Goal: Task Accomplishment & Management: Complete application form

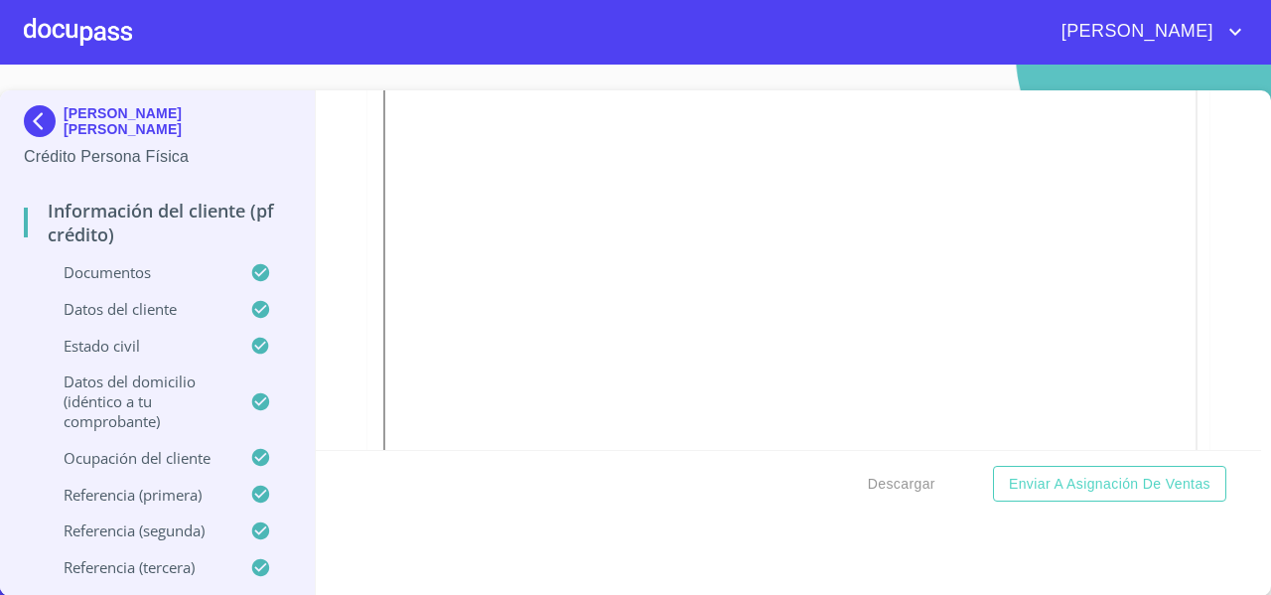
scroll to position [1315, 0]
click at [1179, 349] on div at bounding box center [789, 224] width 842 height 571
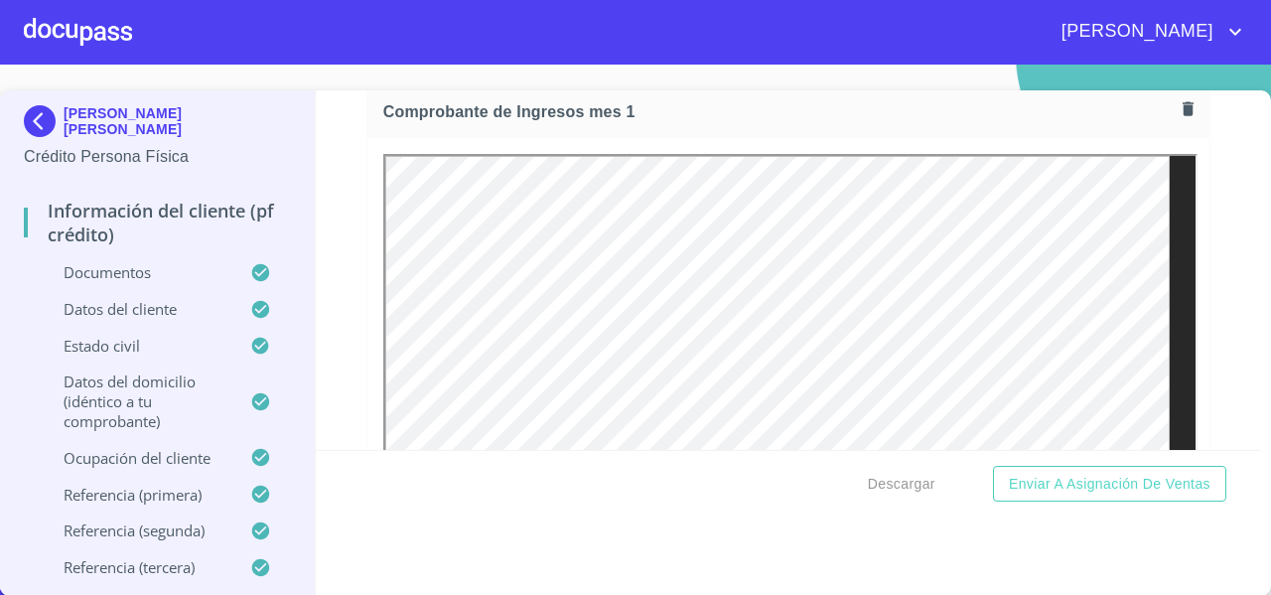
scroll to position [2011, 0]
click at [43, 19] on div at bounding box center [78, 32] width 108 height 64
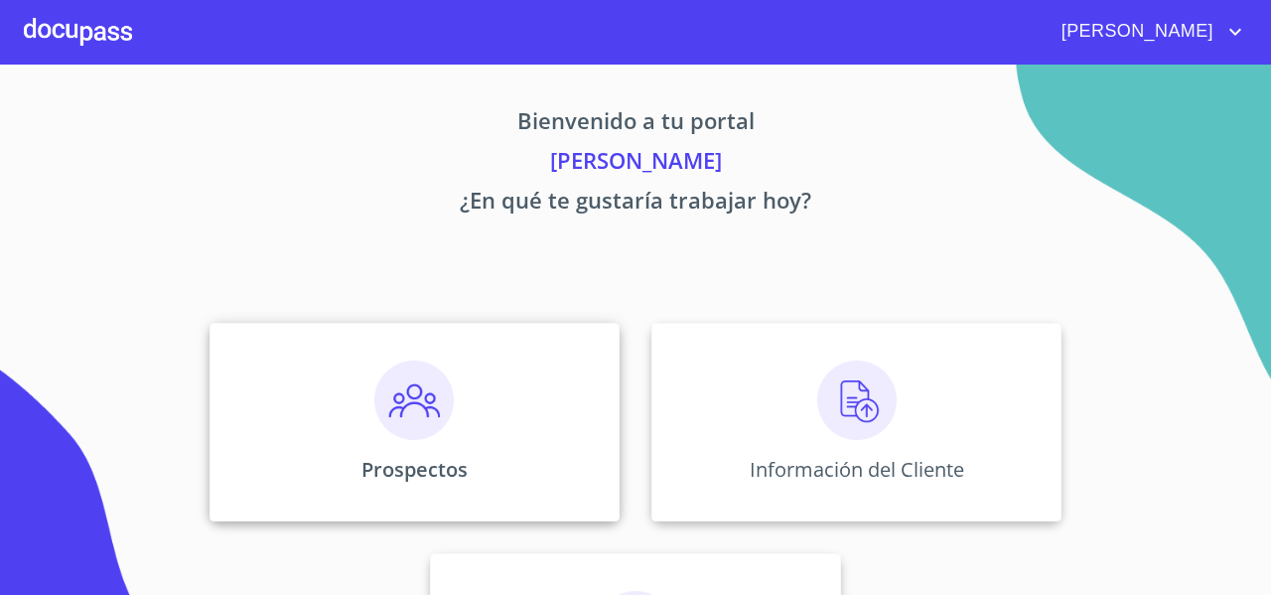
click at [253, 337] on div "Prospectos" at bounding box center [415, 422] width 410 height 199
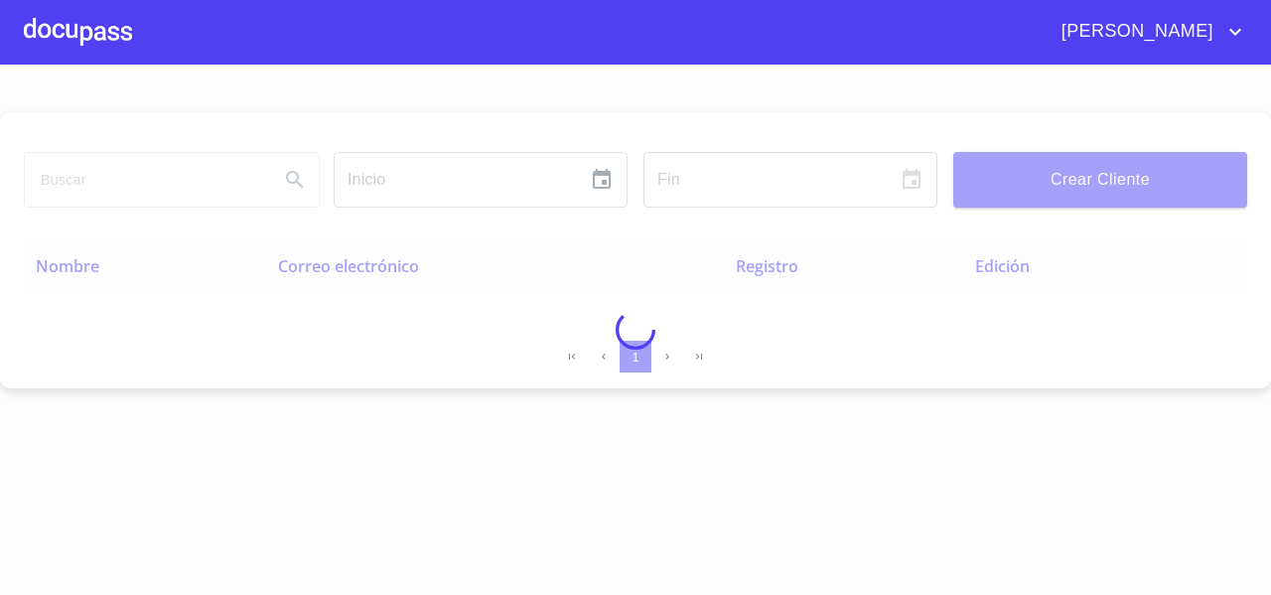
click at [1027, 172] on span "Crear Cliente" at bounding box center [1100, 180] width 262 height 28
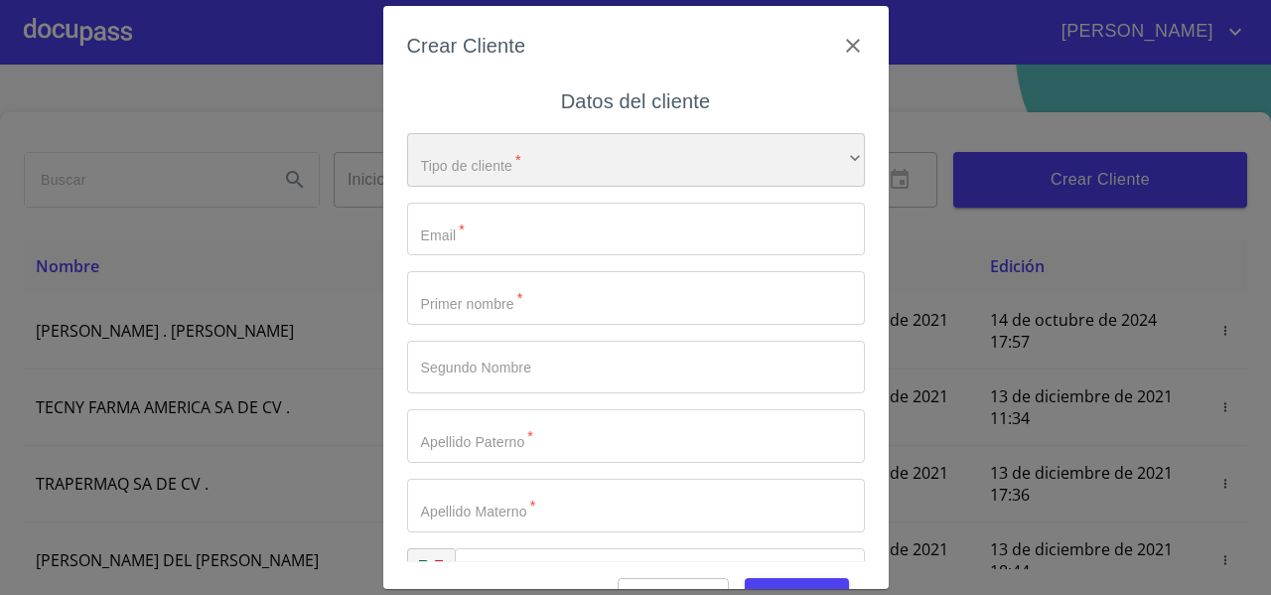
click at [550, 159] on div "​" at bounding box center [636, 160] width 458 height 54
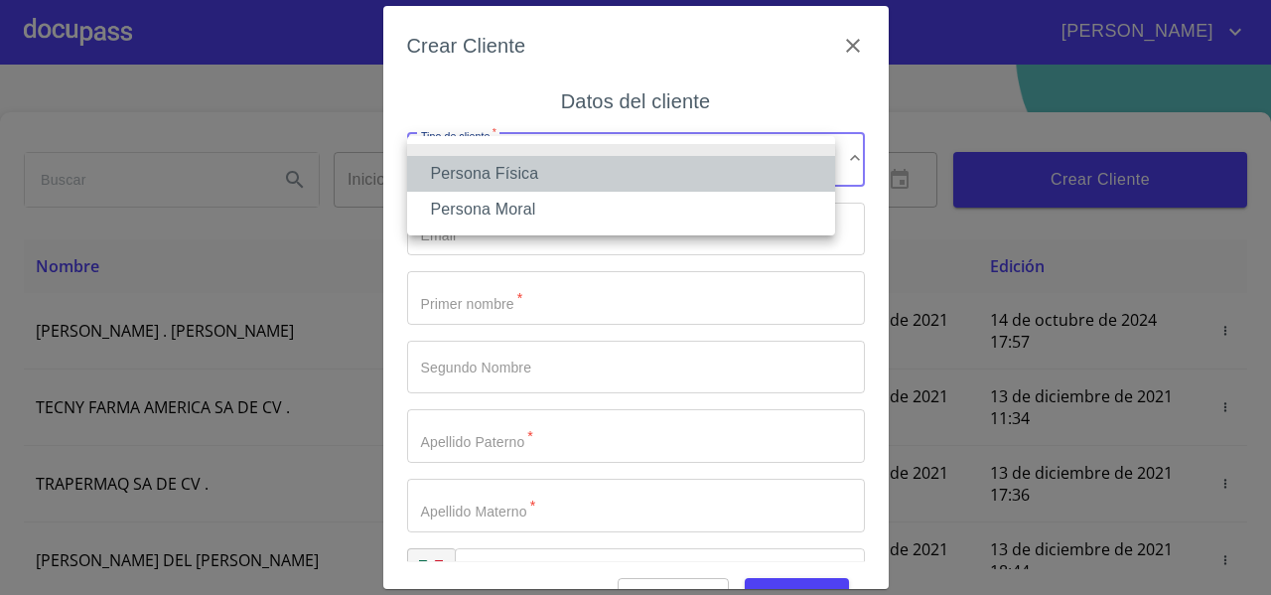
click at [501, 171] on li "Persona Física" at bounding box center [621, 174] width 428 height 36
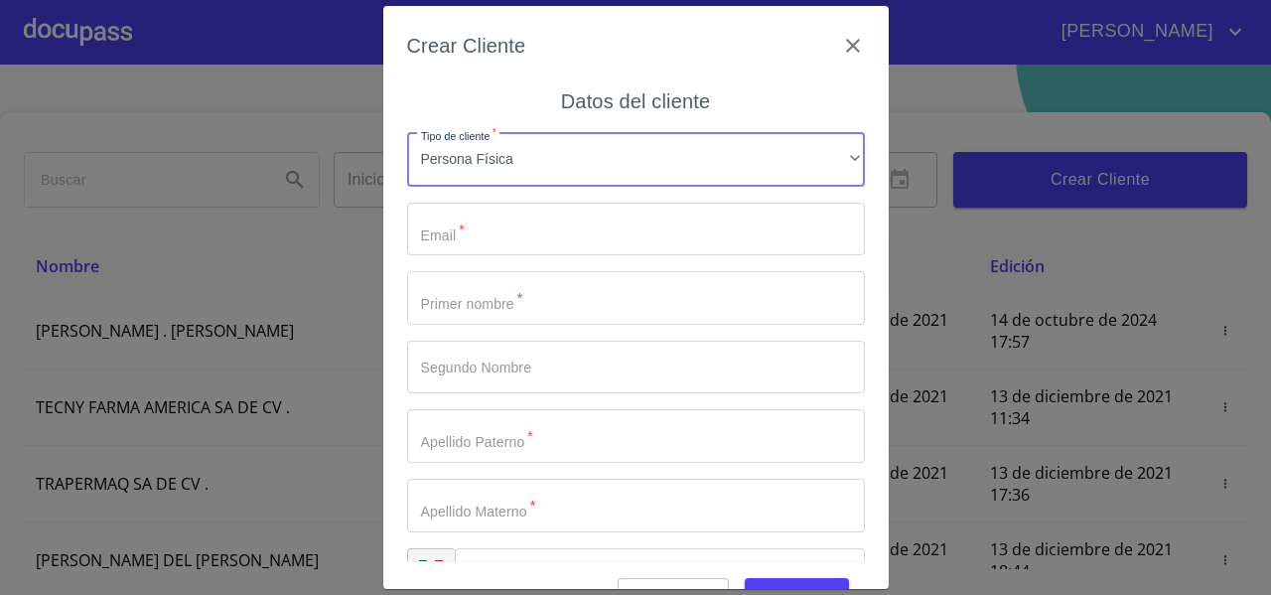
click at [440, 240] on input "Tipo de cliente   *" at bounding box center [636, 230] width 458 height 54
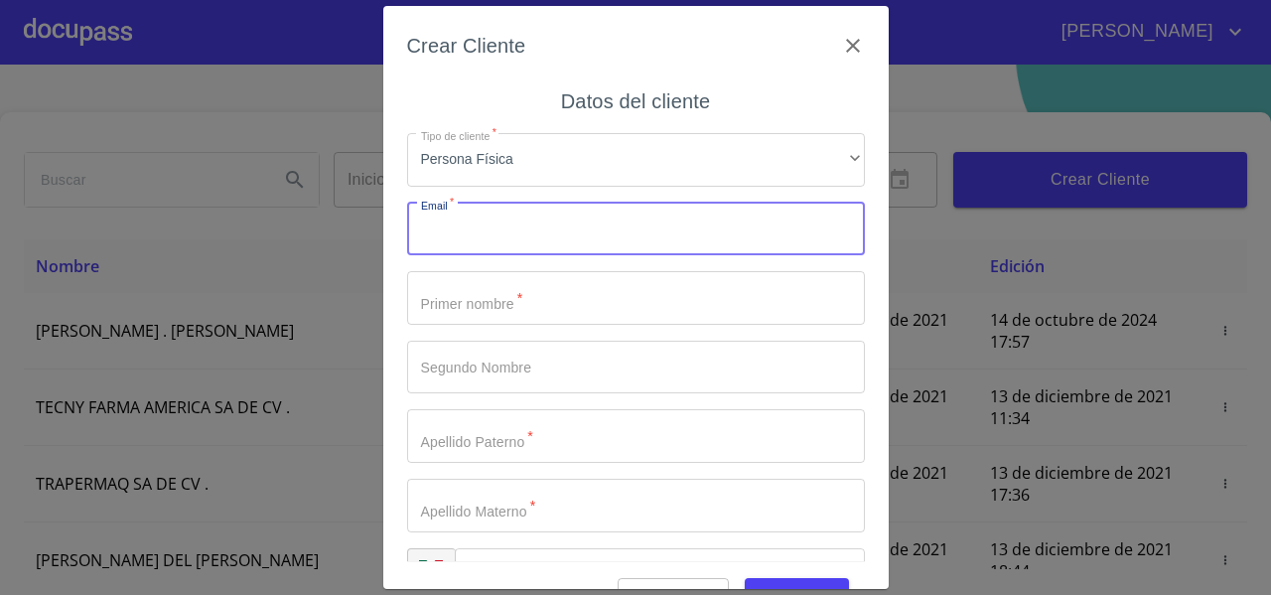
click at [452, 243] on input "Tipo de cliente   *" at bounding box center [636, 230] width 458 height 54
type input "f"
type input "[EMAIL_ADDRESS][DOMAIN_NAME]"
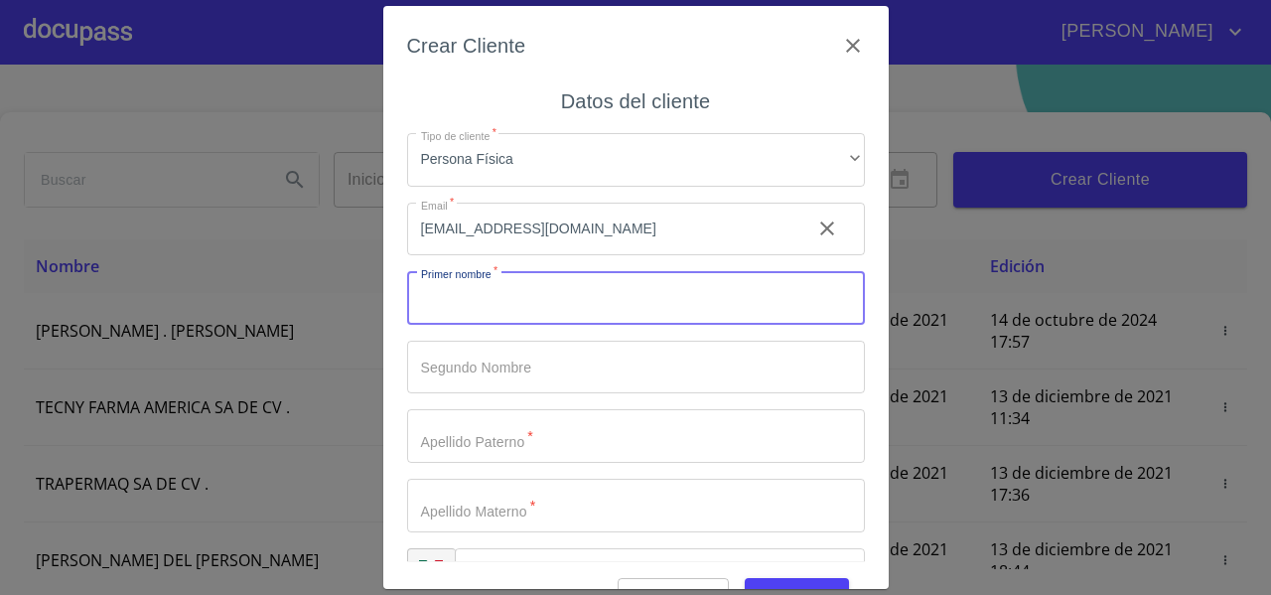
click at [515, 314] on input "Tipo de cliente   *" at bounding box center [636, 298] width 458 height 54
type input "ALEJANDRA"
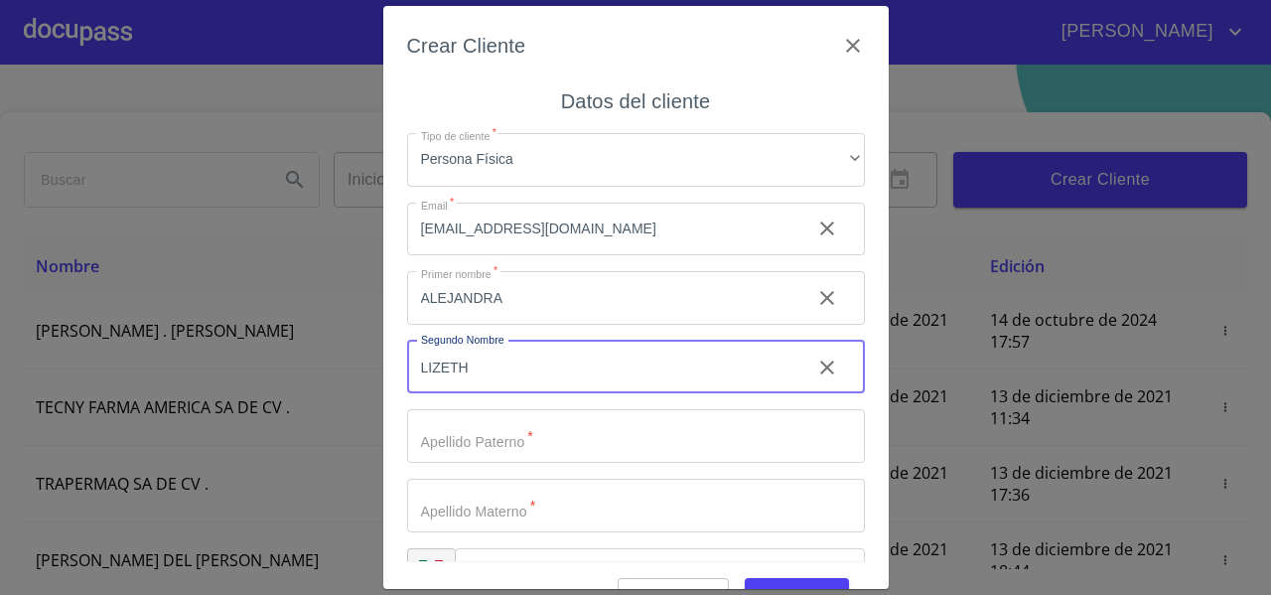
type input "LIZETH"
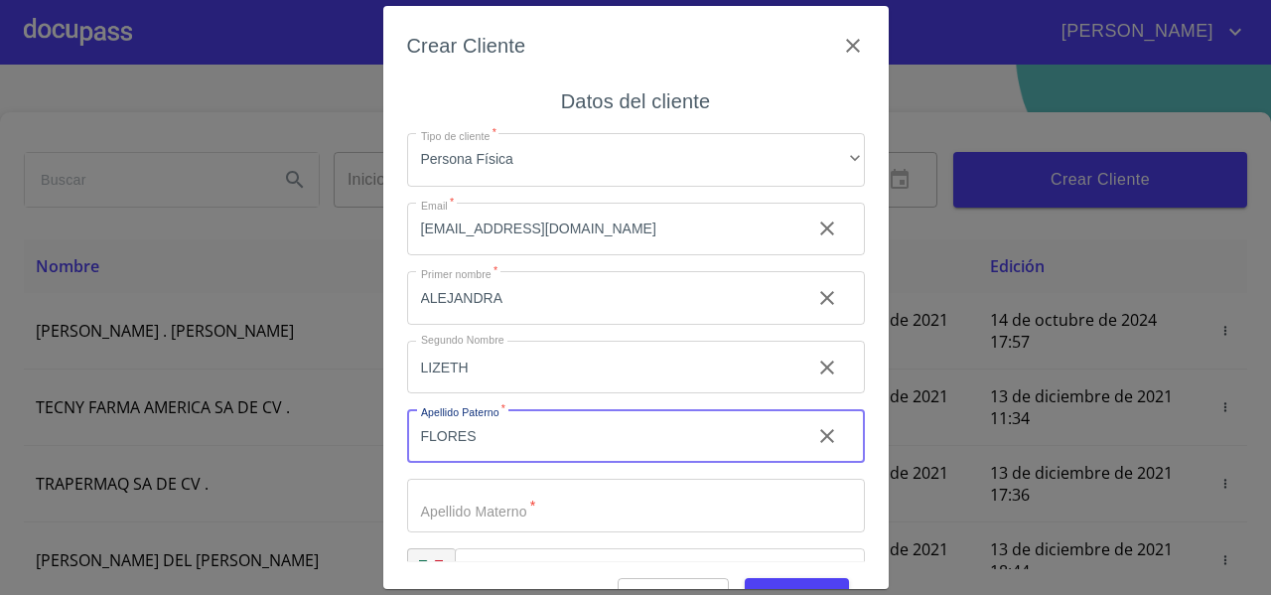
type input "FLORES"
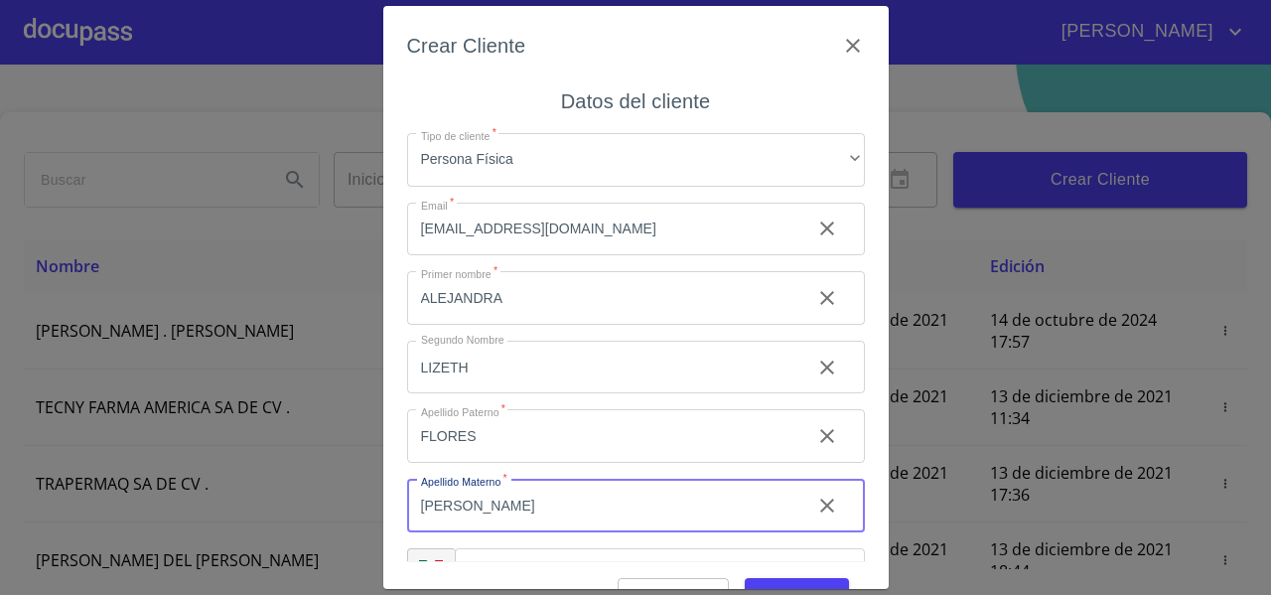
type input "[PERSON_NAME]"
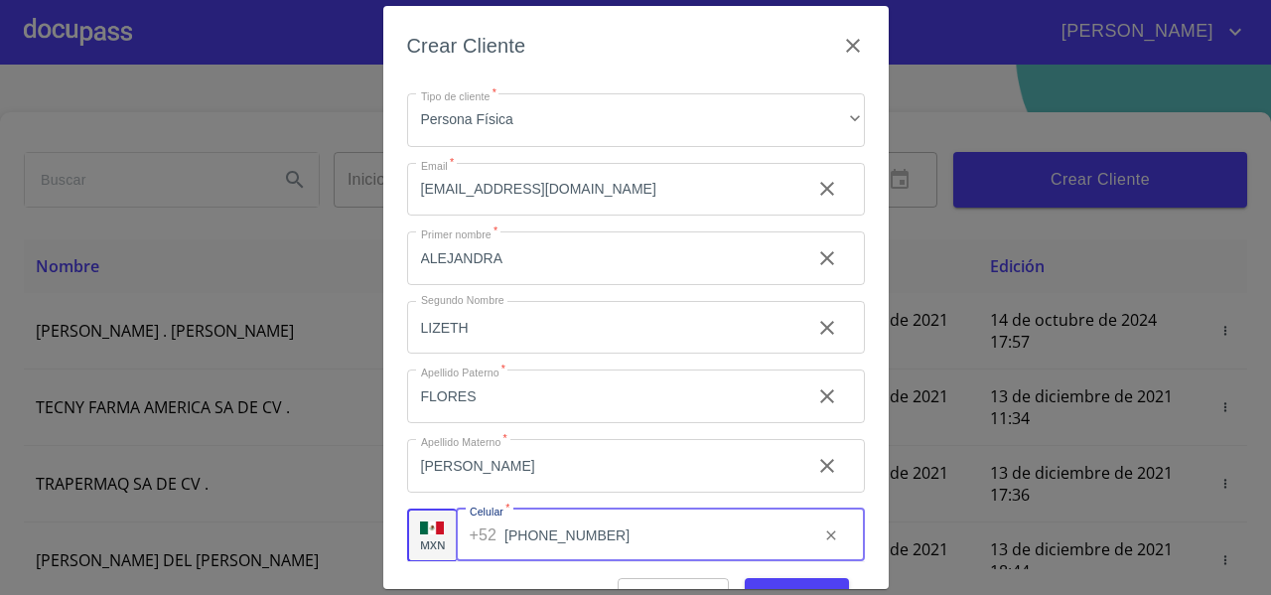
type input "[PHONE_NUMBER]"
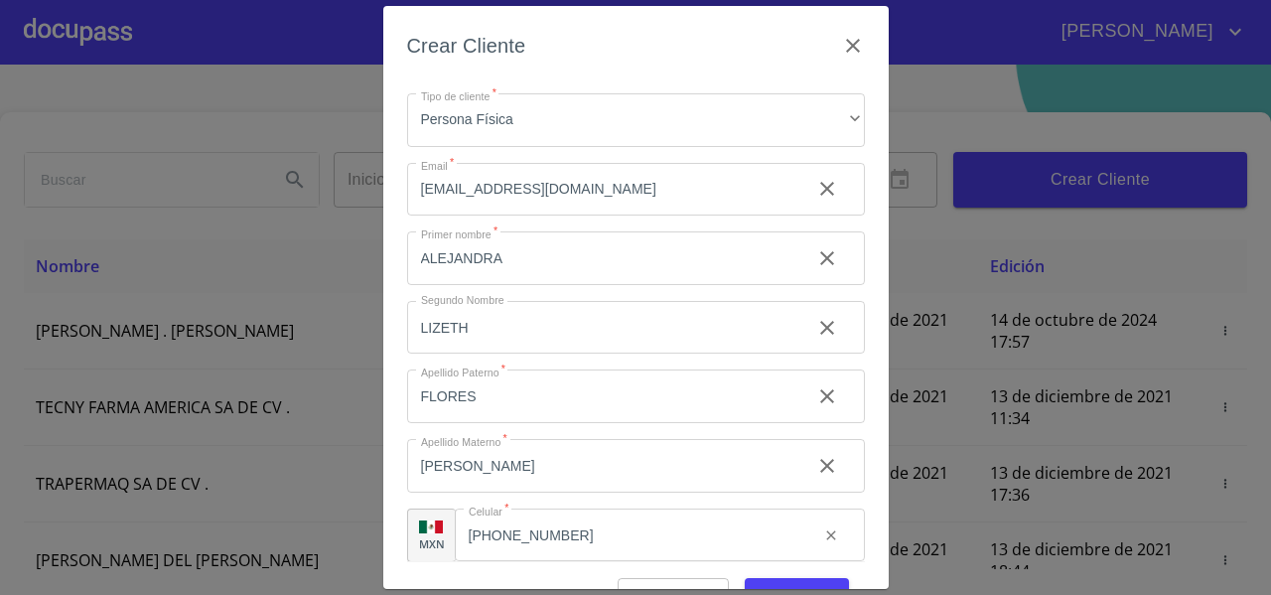
scroll to position [49, 0]
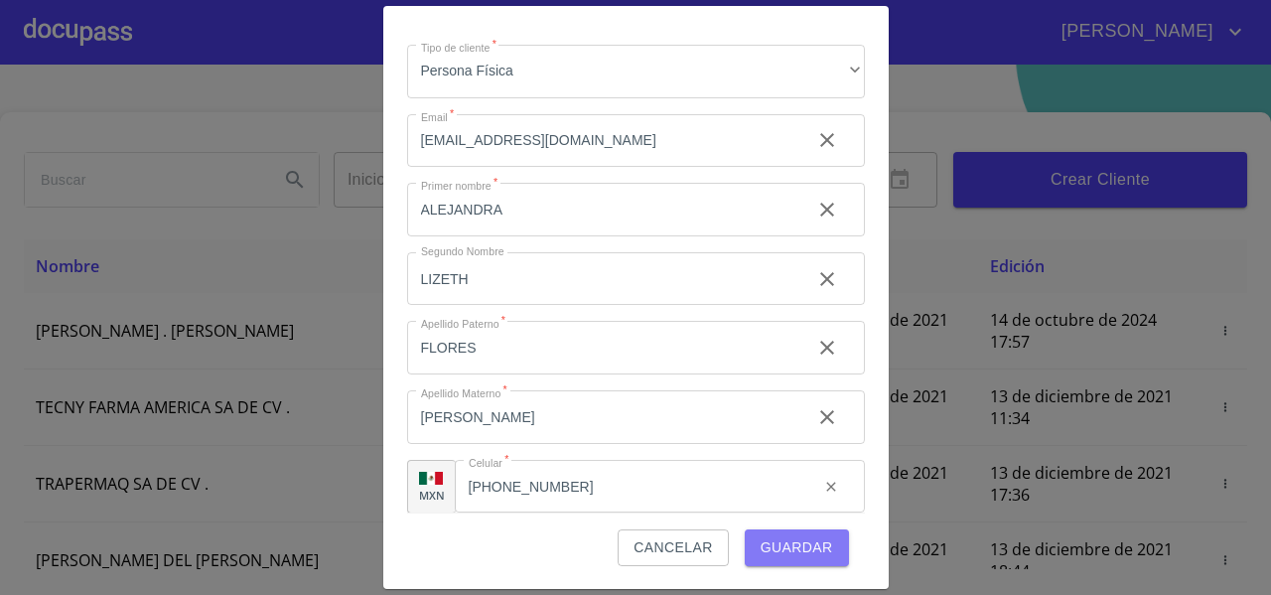
click at [785, 541] on span "Guardar" at bounding box center [797, 547] width 73 height 25
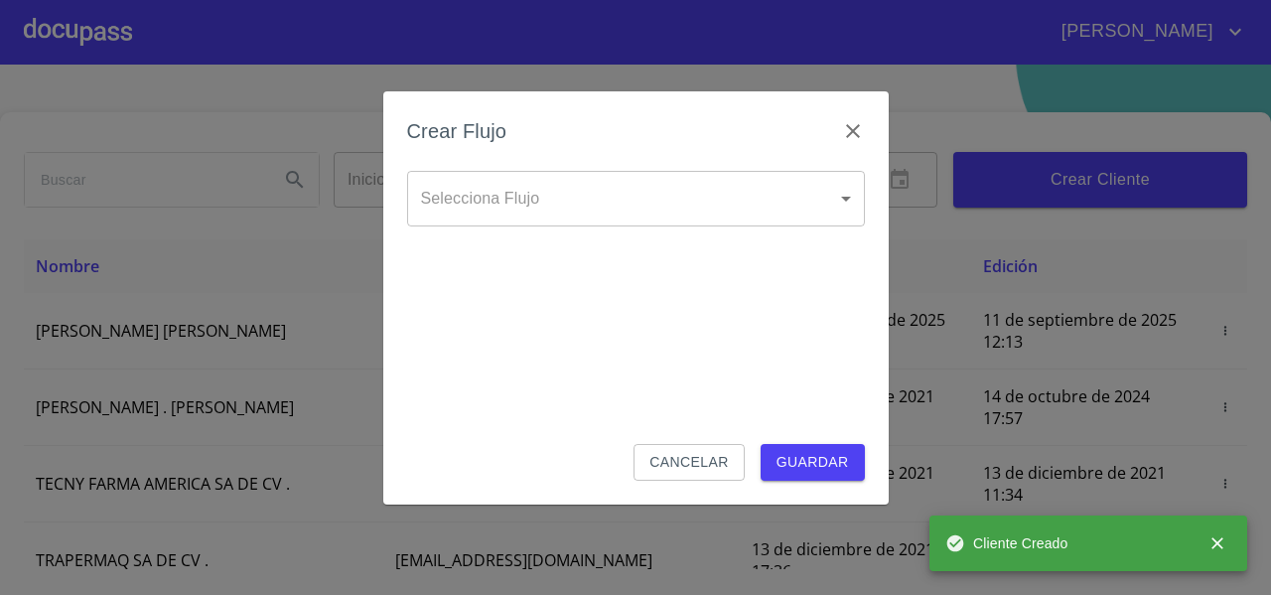
click at [469, 212] on body "[PERSON_NAME] ​ Fin ​ Crear Cliente Nombre Correo electrónico Registro Edición …" at bounding box center [635, 297] width 1271 height 595
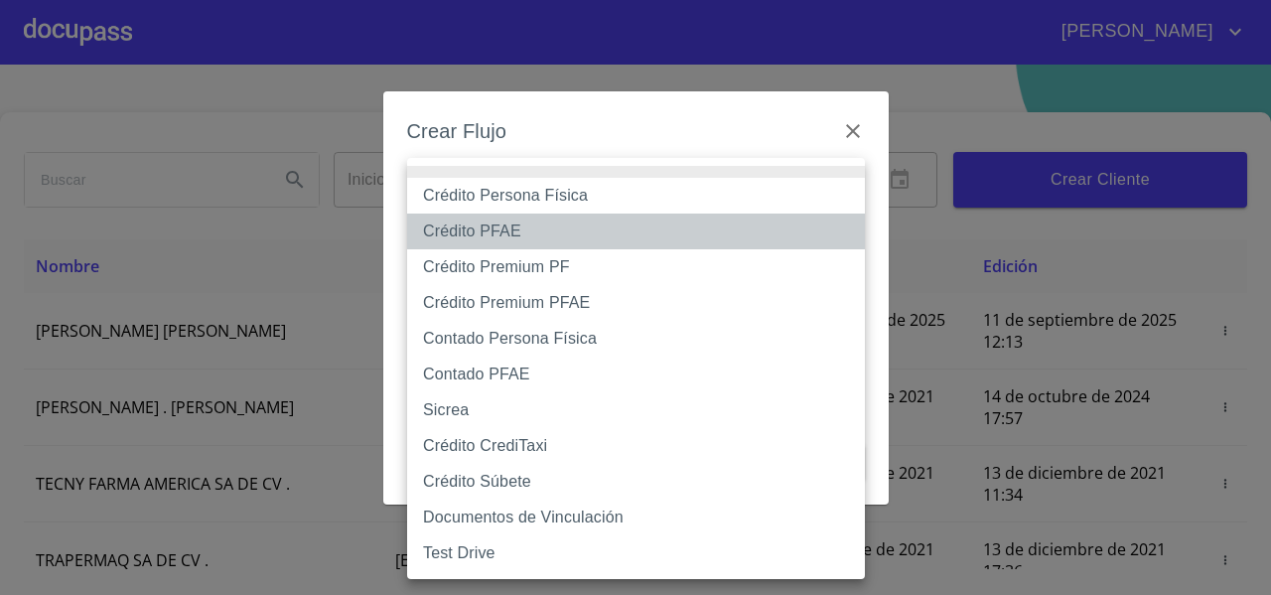
click at [465, 231] on li "Crédito PFAE" at bounding box center [636, 232] width 458 height 36
type input "61b0f1389b8c202ad55b5ebc"
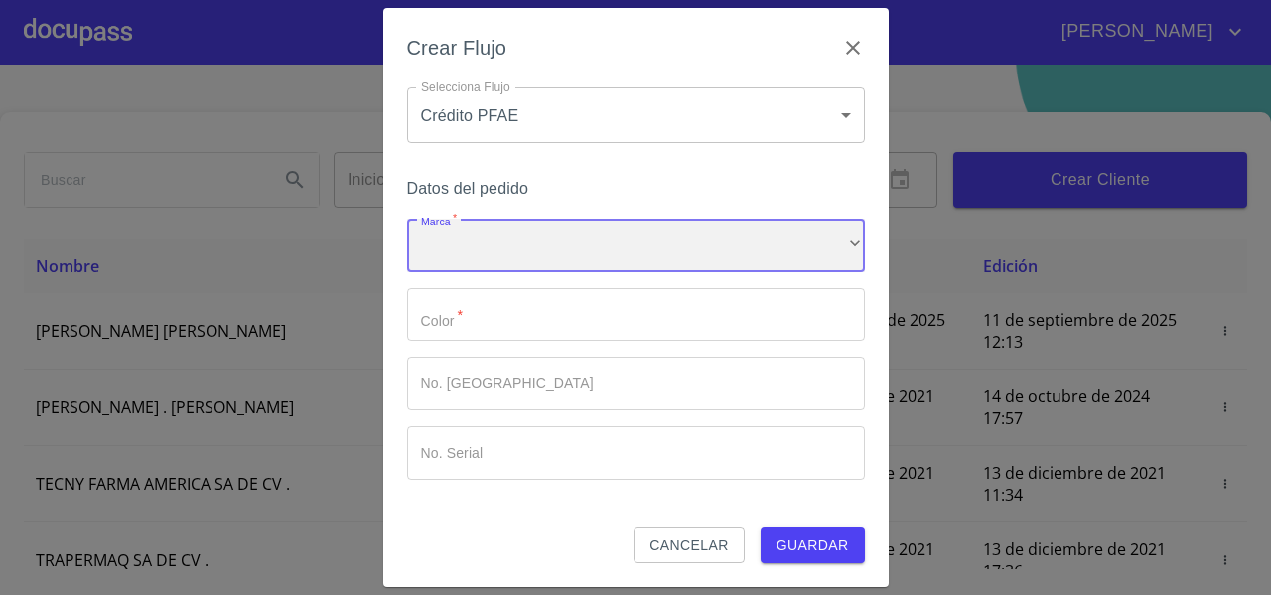
click at [451, 243] on div "​" at bounding box center [636, 246] width 458 height 54
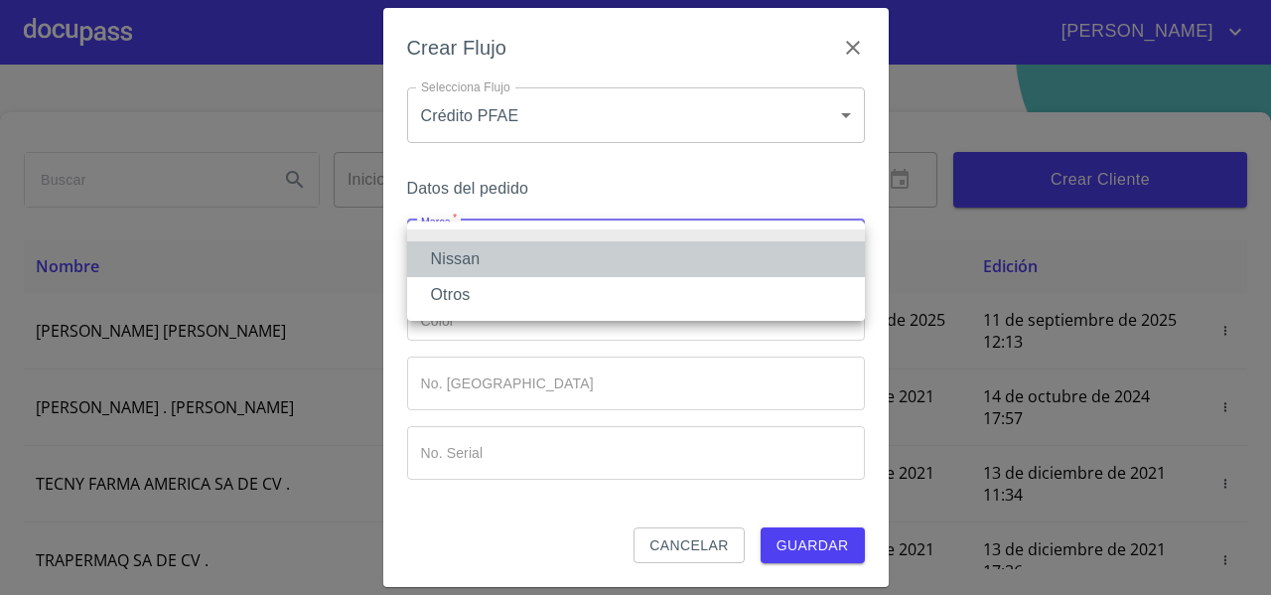
click at [451, 247] on li "Nissan" at bounding box center [636, 259] width 458 height 36
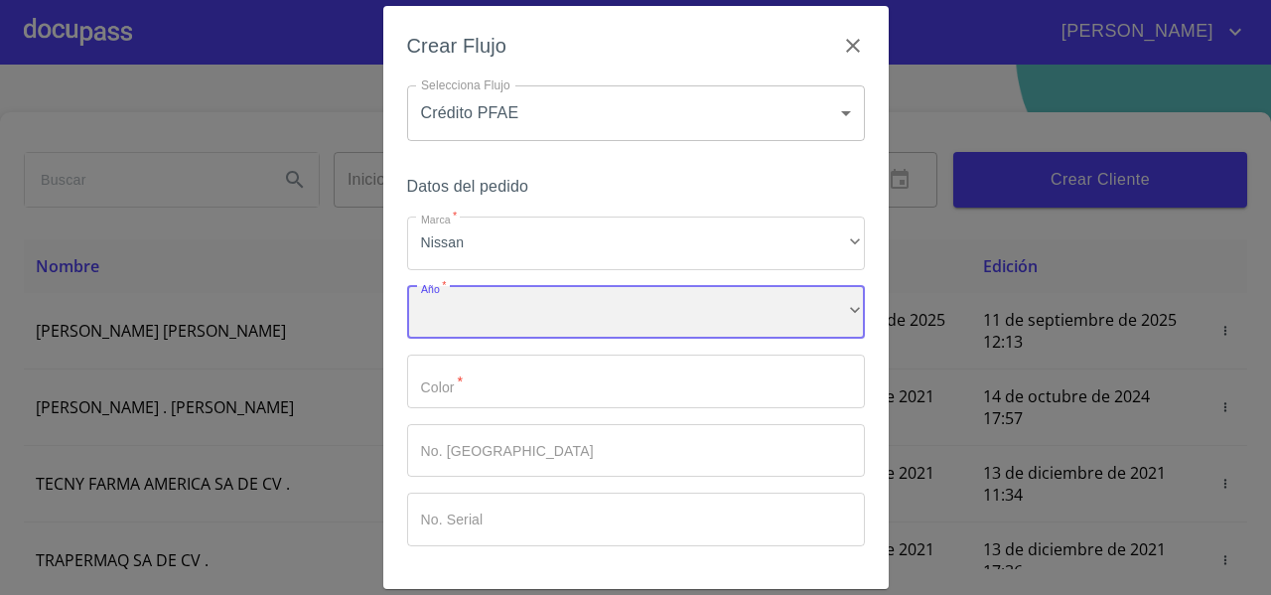
click at [450, 299] on div "​" at bounding box center [636, 313] width 458 height 54
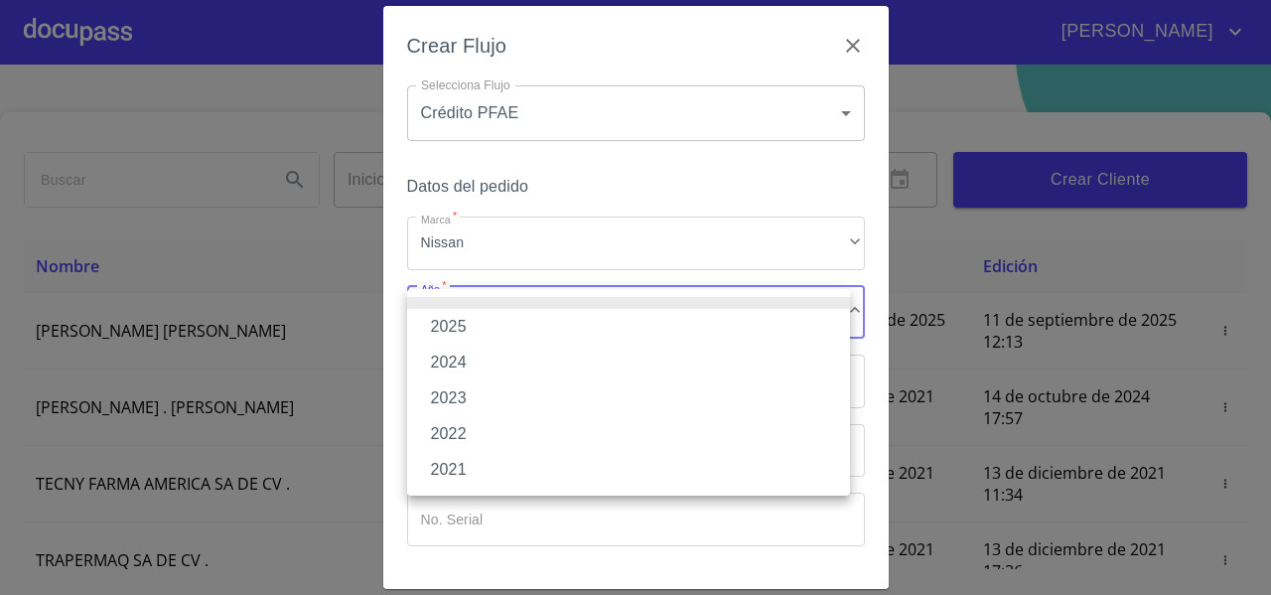
click at [449, 321] on li "2025" at bounding box center [628, 327] width 443 height 36
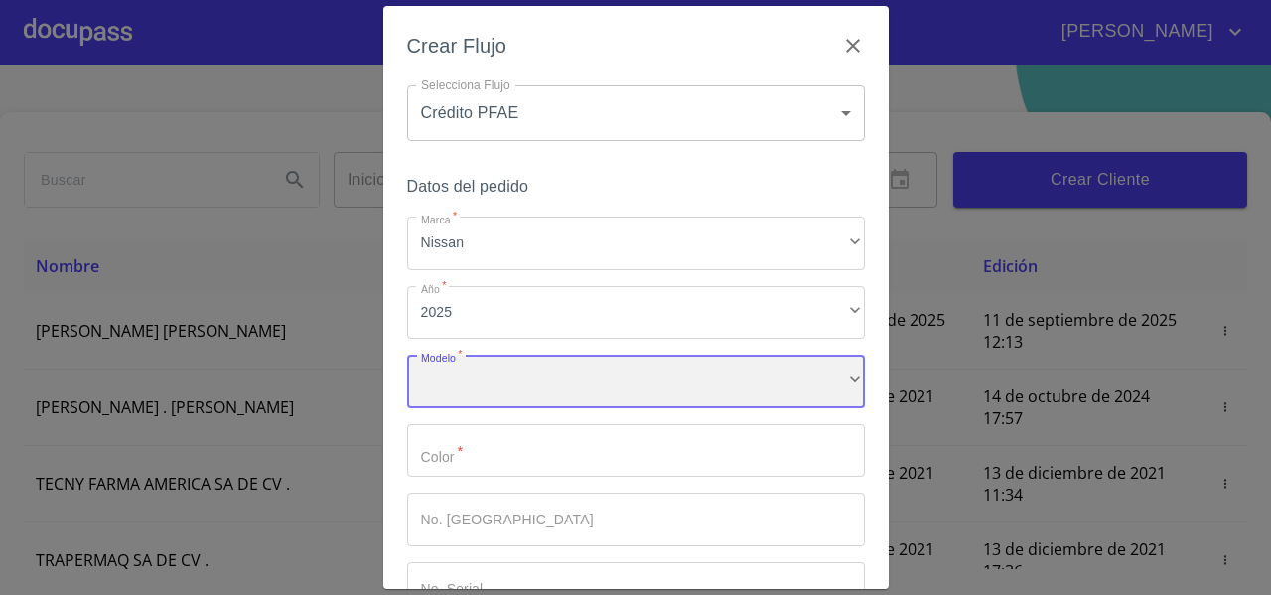
click at [448, 390] on div "​" at bounding box center [636, 382] width 458 height 54
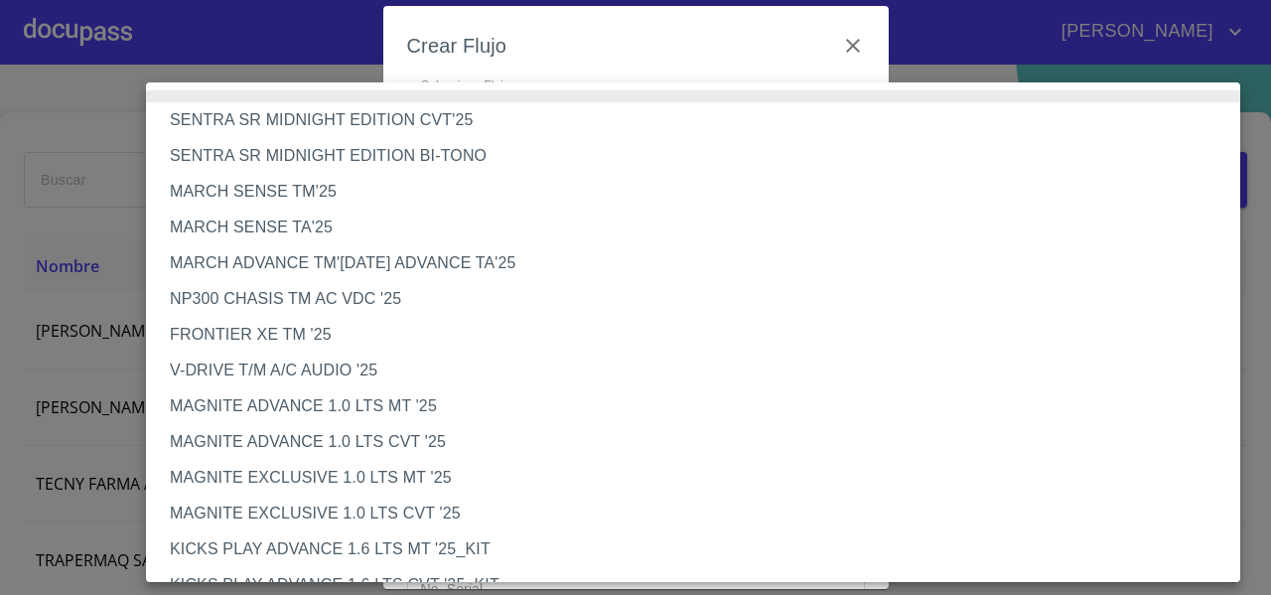
click at [223, 301] on li "NP300 CHASIS TM AC VDC '25" at bounding box center [701, 299] width 1110 height 36
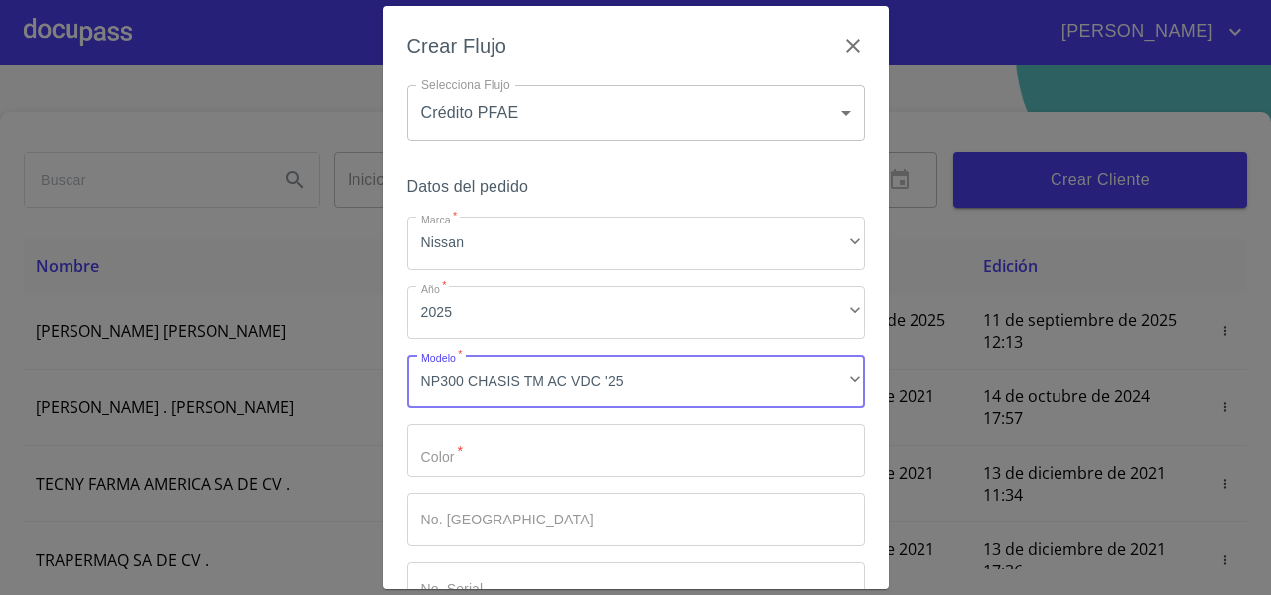
click at [404, 445] on div "Crear Flujo Selecciona Flujo Crédito PFAE 61b0f1389b8c202ad55b5ebc Selecciona F…" at bounding box center [636, 297] width 506 height 583
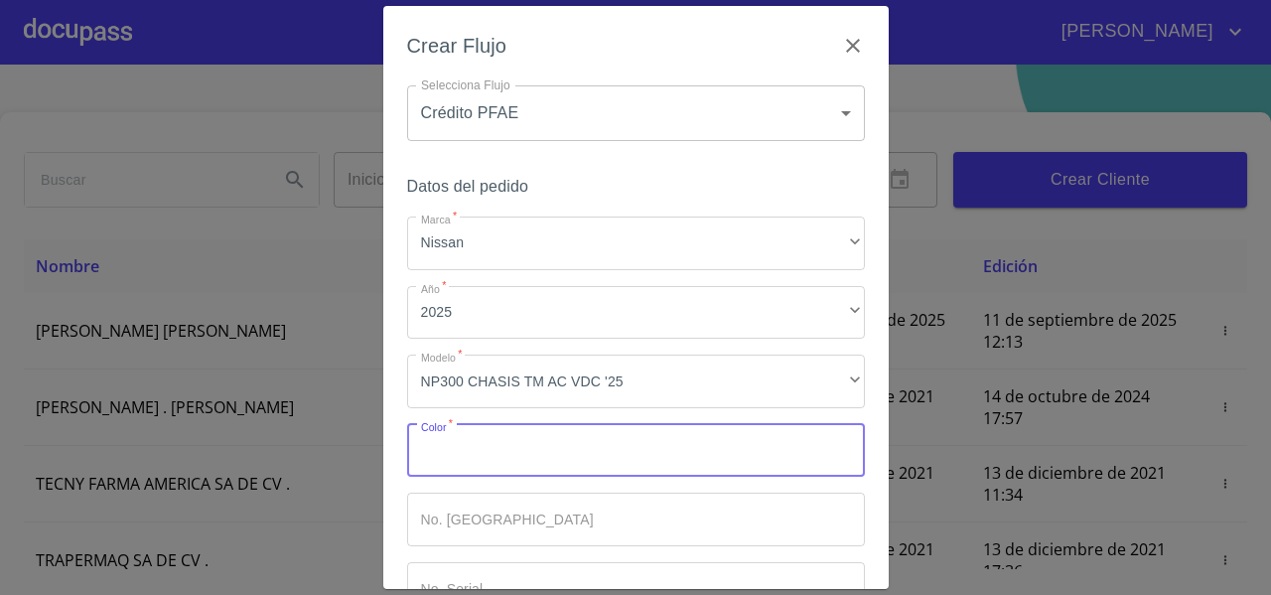
click at [454, 457] on input "Marca   *" at bounding box center [636, 451] width 458 height 54
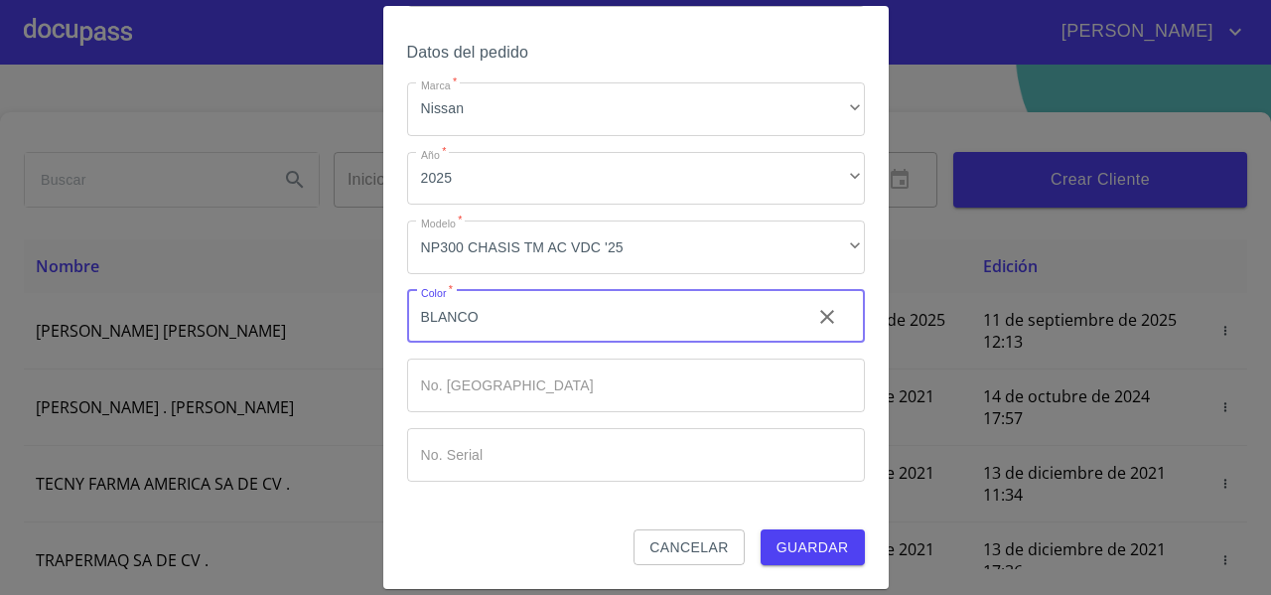
type input "BLANCO"
click at [802, 546] on span "Guardar" at bounding box center [813, 547] width 73 height 25
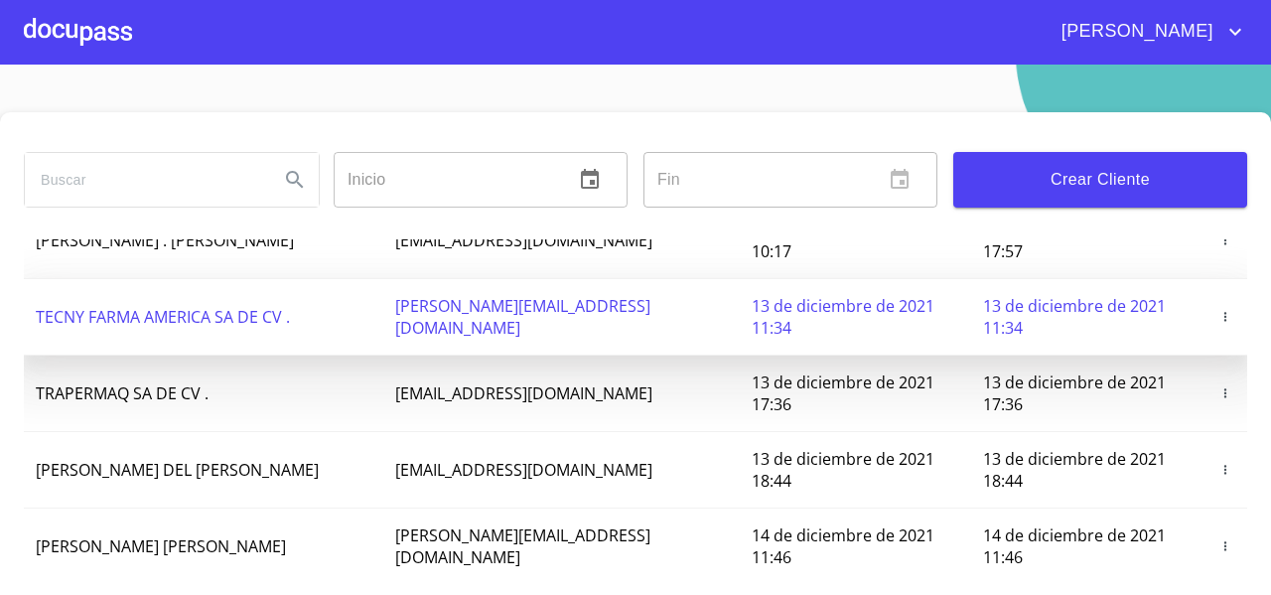
scroll to position [0, 0]
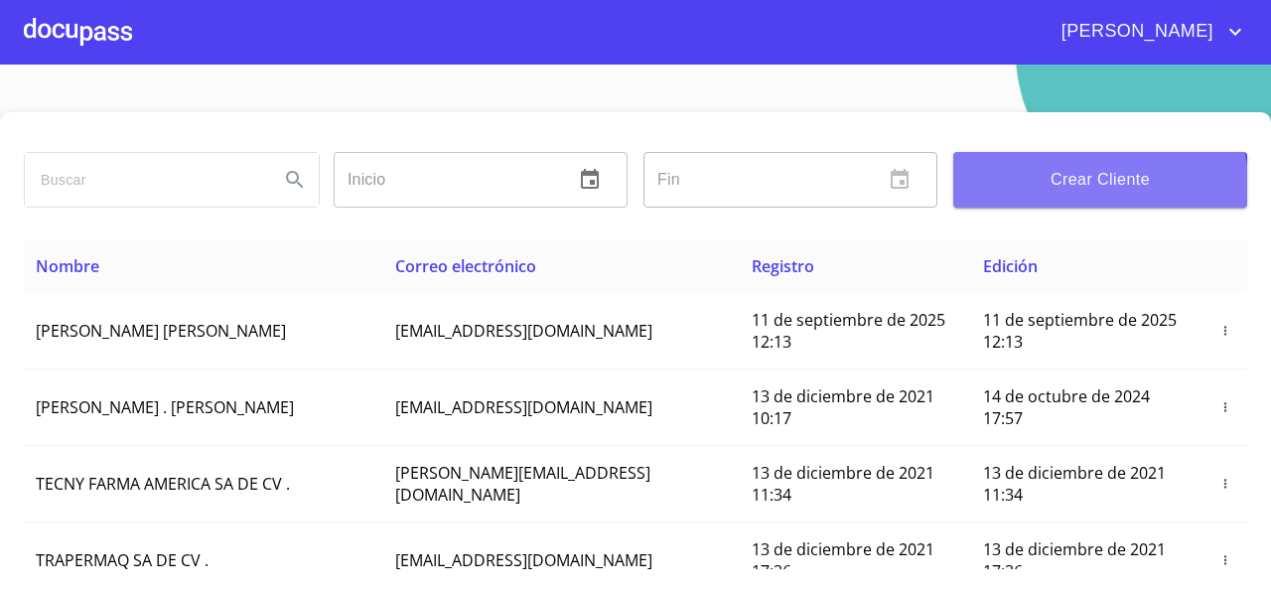
click at [1065, 186] on span "Crear Cliente" at bounding box center [1100, 180] width 262 height 28
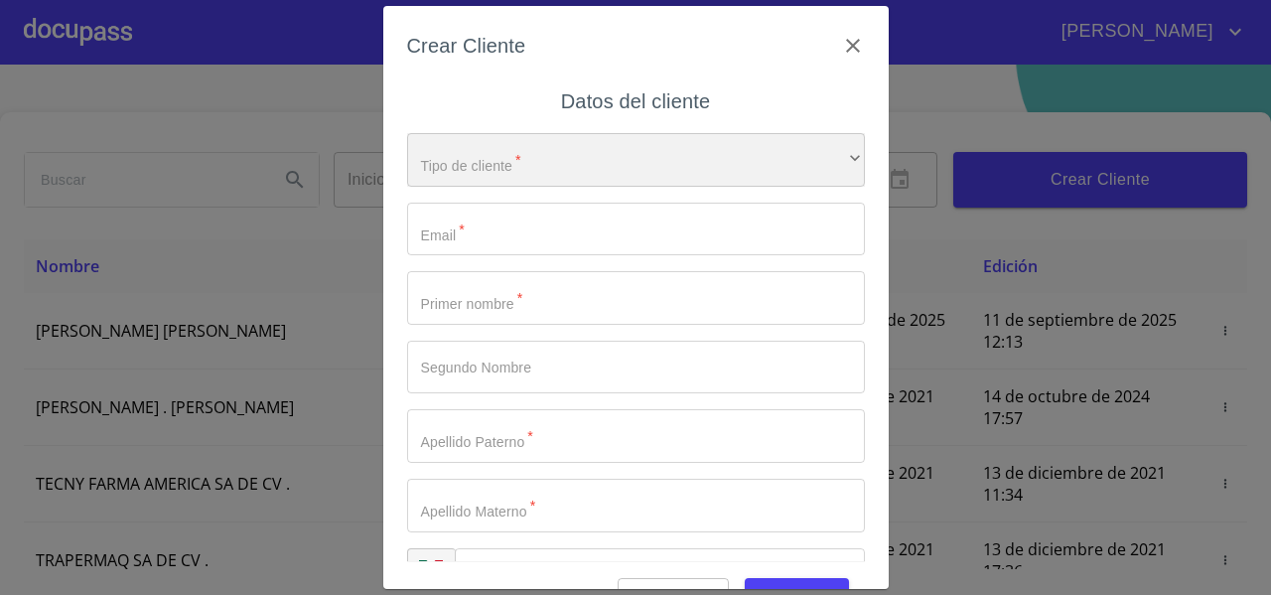
click at [543, 154] on div "​" at bounding box center [636, 160] width 458 height 54
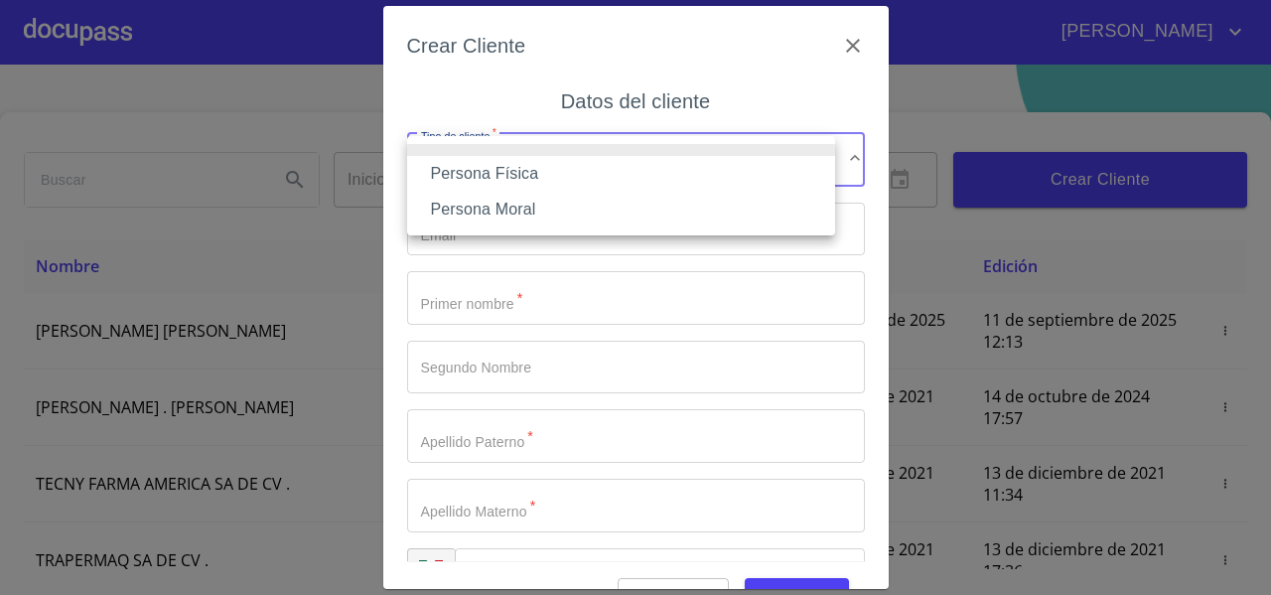
click at [521, 168] on li "Persona Física" at bounding box center [621, 174] width 428 height 36
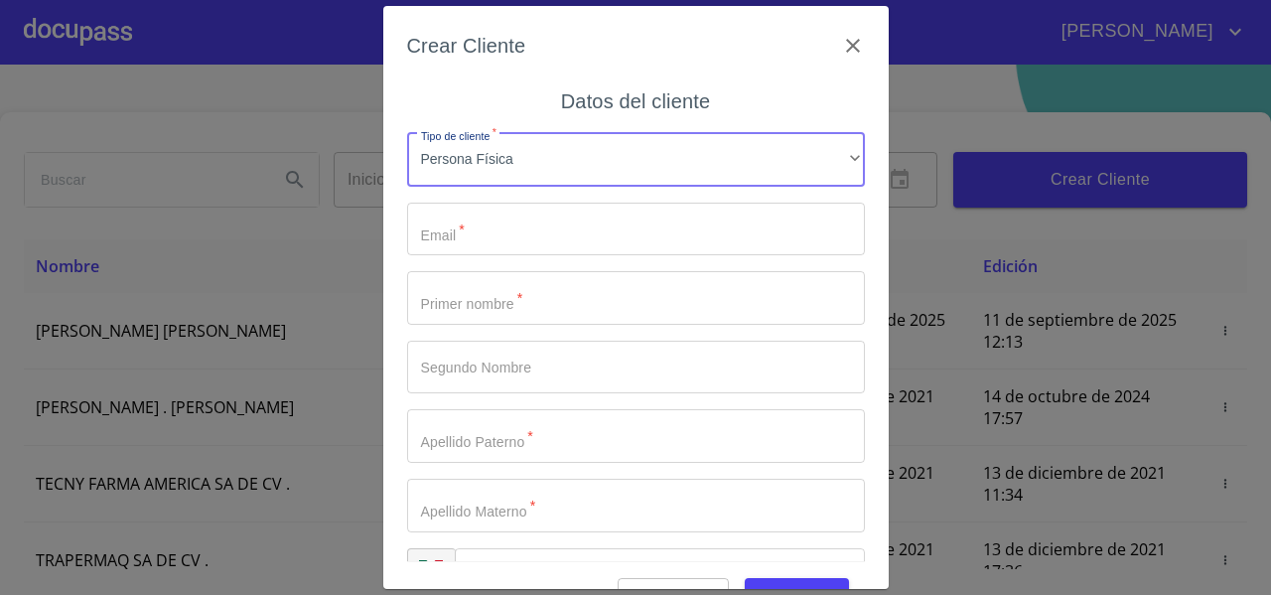
click at [840, 63] on div "Crear Cliente" at bounding box center [636, 58] width 458 height 56
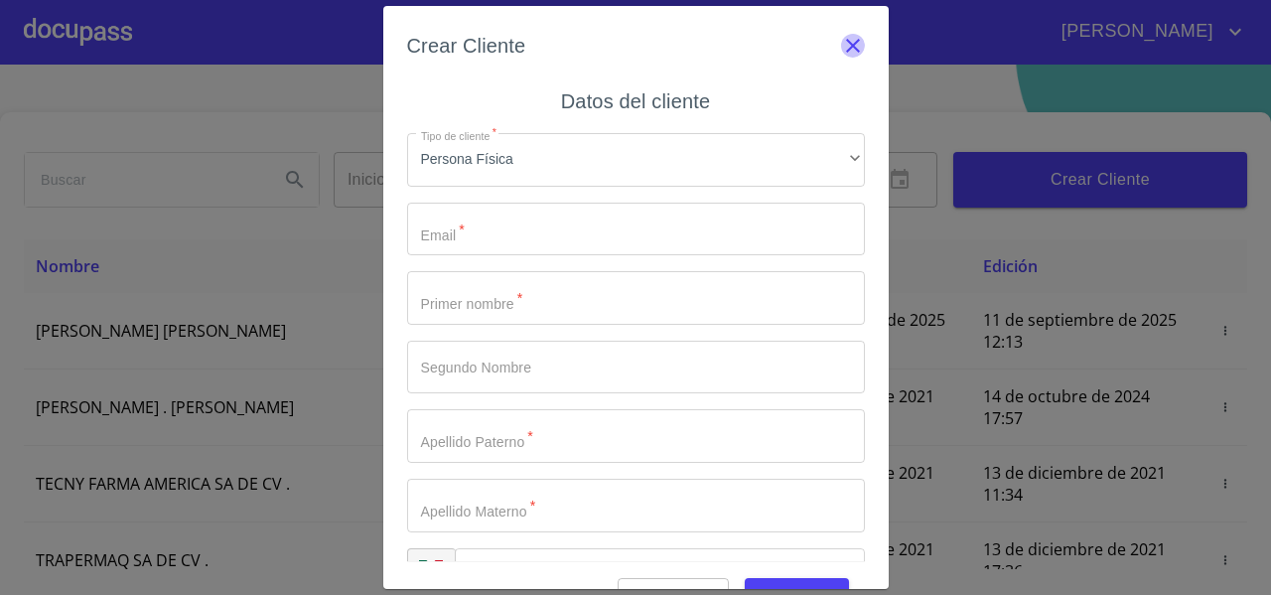
click at [841, 54] on icon "button" at bounding box center [853, 46] width 24 height 24
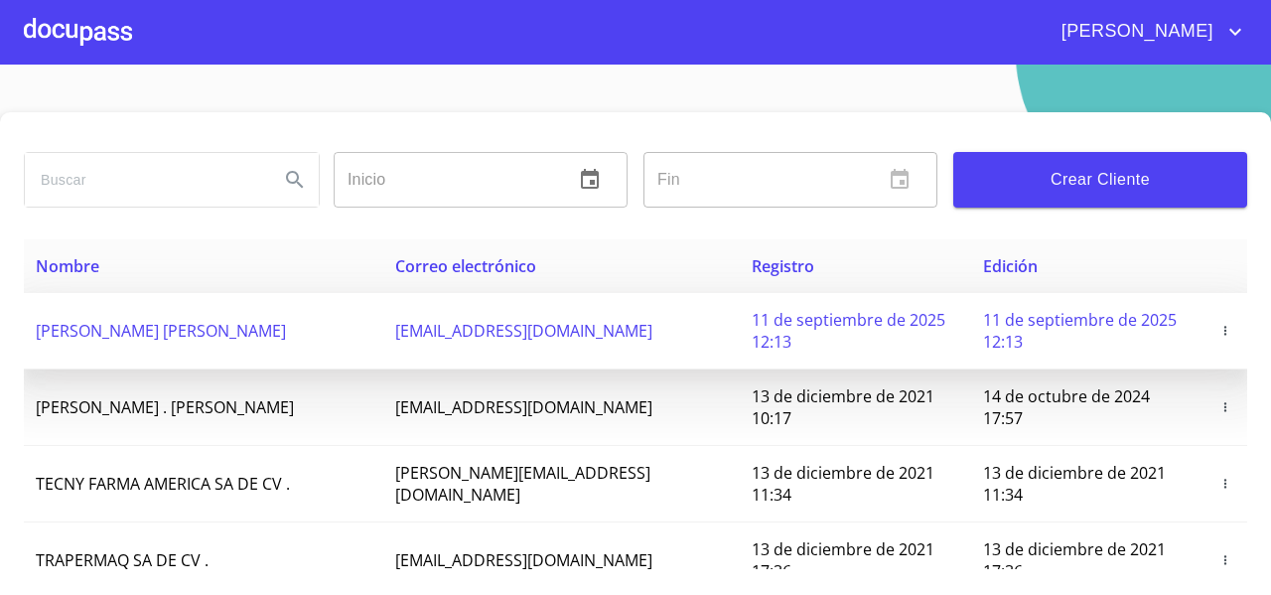
drag, startPoint x: 414, startPoint y: 333, endPoint x: 670, endPoint y: 366, distance: 258.4
click at [670, 366] on tr "[PERSON_NAME] [PERSON_NAME] [EMAIL_ADDRESS][DOMAIN_NAME] 11 de septiembre de 20…" at bounding box center [636, 331] width 1224 height 76
copy tr "[EMAIL_ADDRESS][DOMAIN_NAME]"
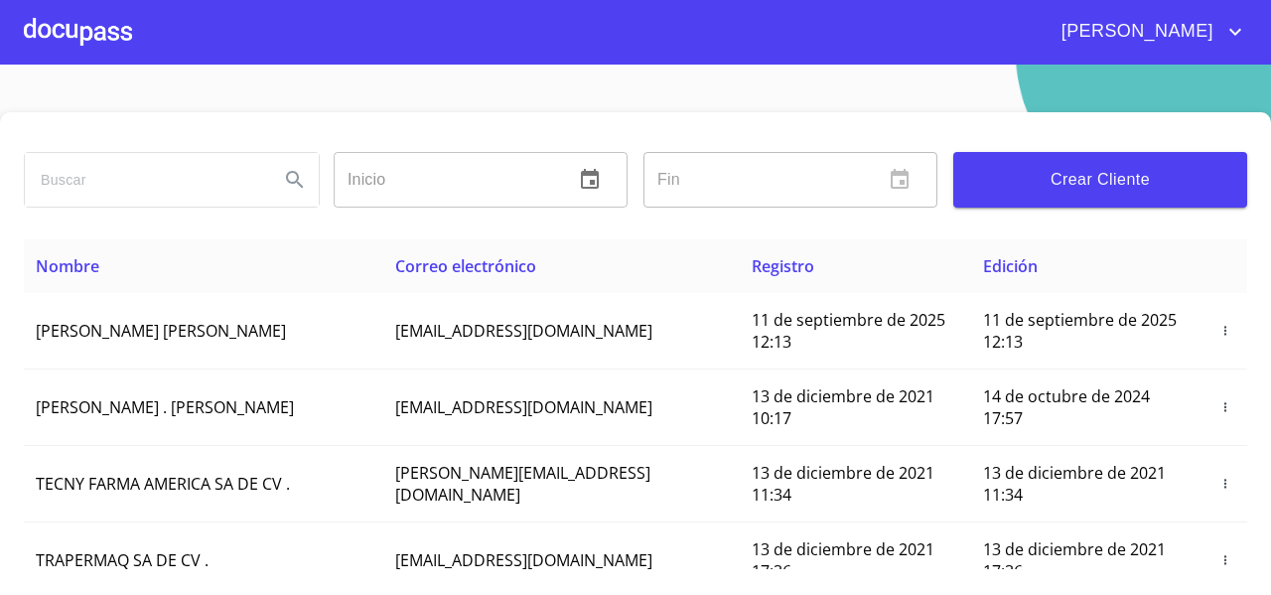
copy tr "[EMAIL_ADDRESS][DOMAIN_NAME]"
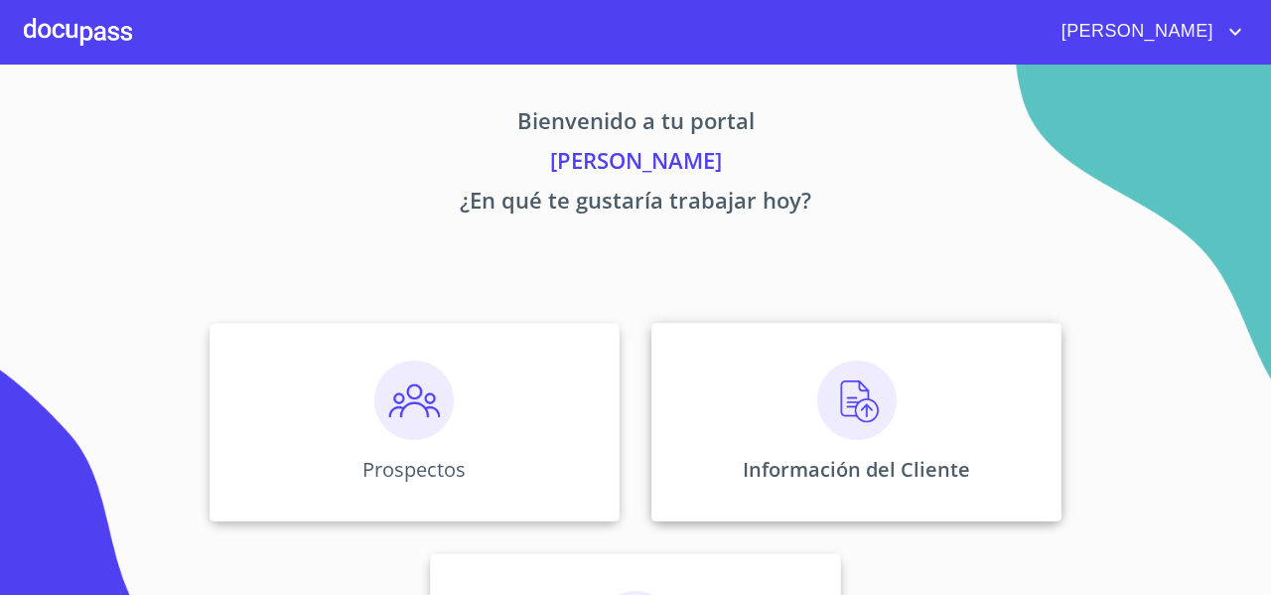
click at [716, 383] on div "Información del Cliente" at bounding box center [857, 422] width 410 height 199
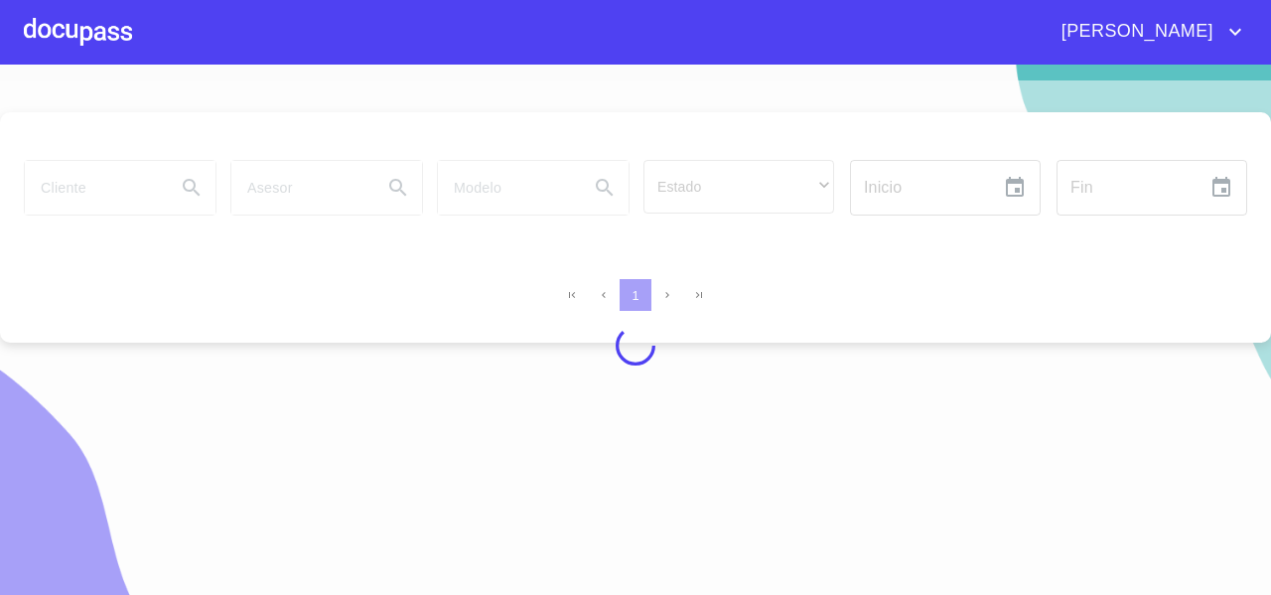
click at [114, 199] on div at bounding box center [635, 345] width 1271 height 530
click at [109, 196] on div at bounding box center [635, 345] width 1271 height 530
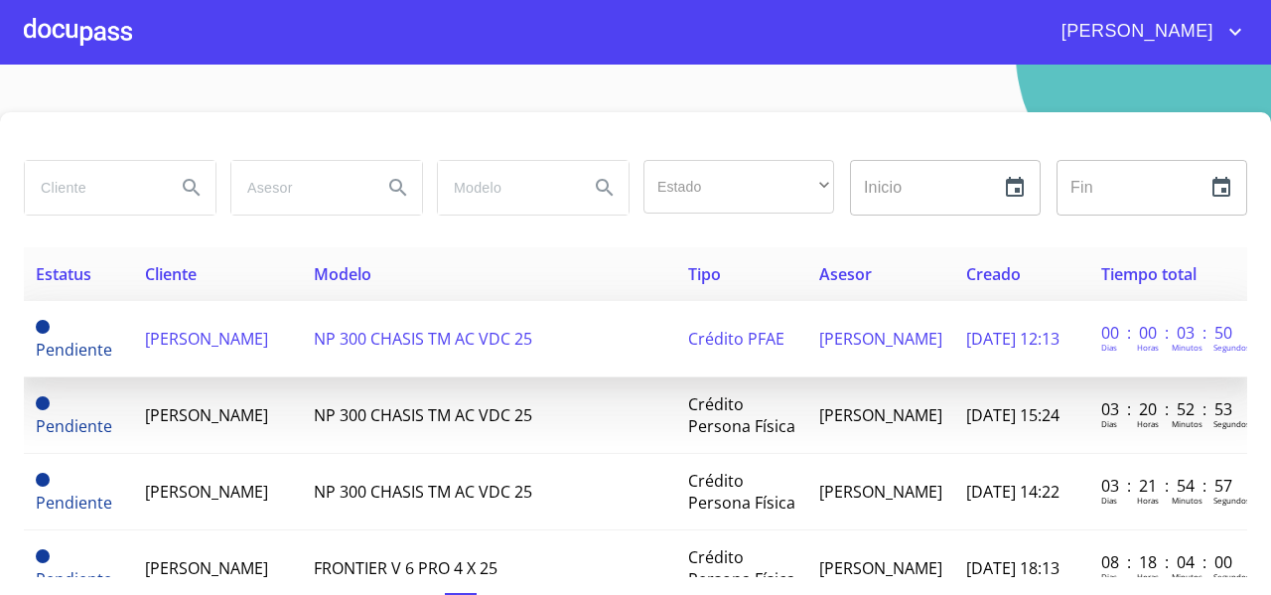
click at [188, 329] on span "[PERSON_NAME] [PERSON_NAME]" at bounding box center [206, 339] width 123 height 22
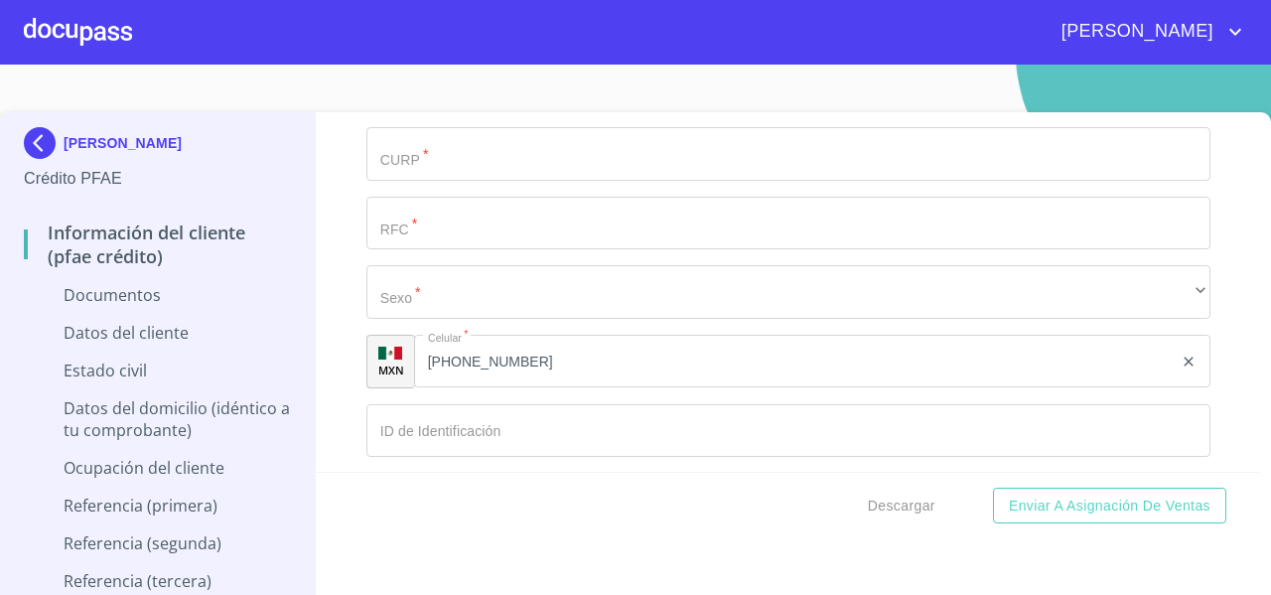
scroll to position [3047, 0]
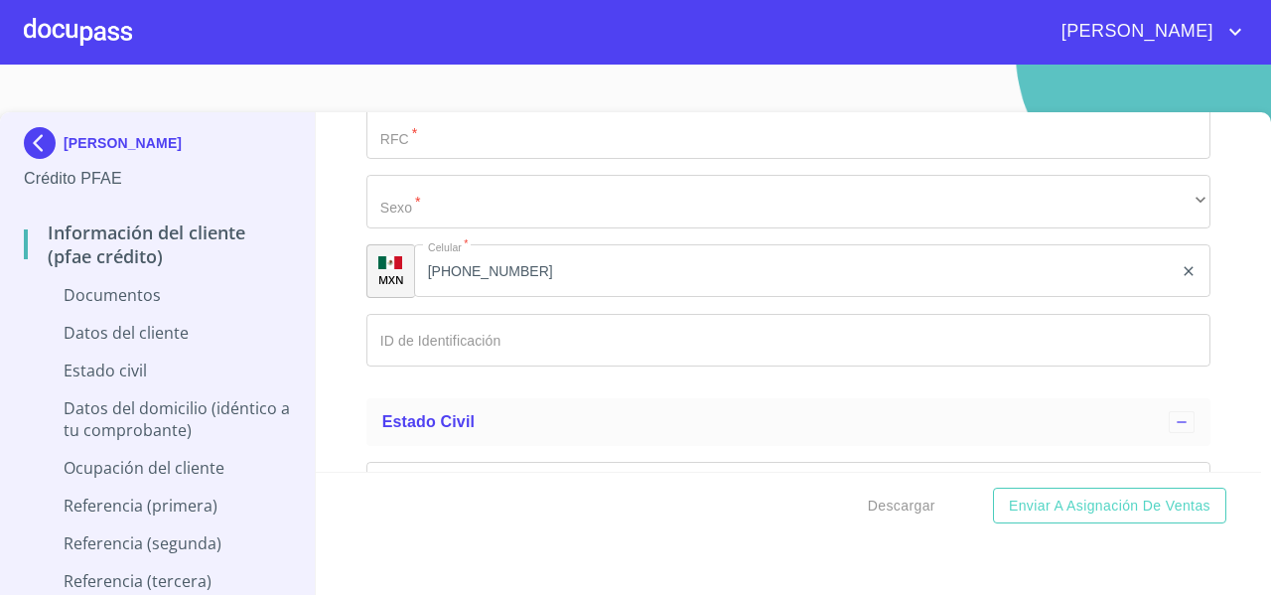
click at [570, 272] on input "[PHONE_NUMBER]" at bounding box center [793, 271] width 759 height 54
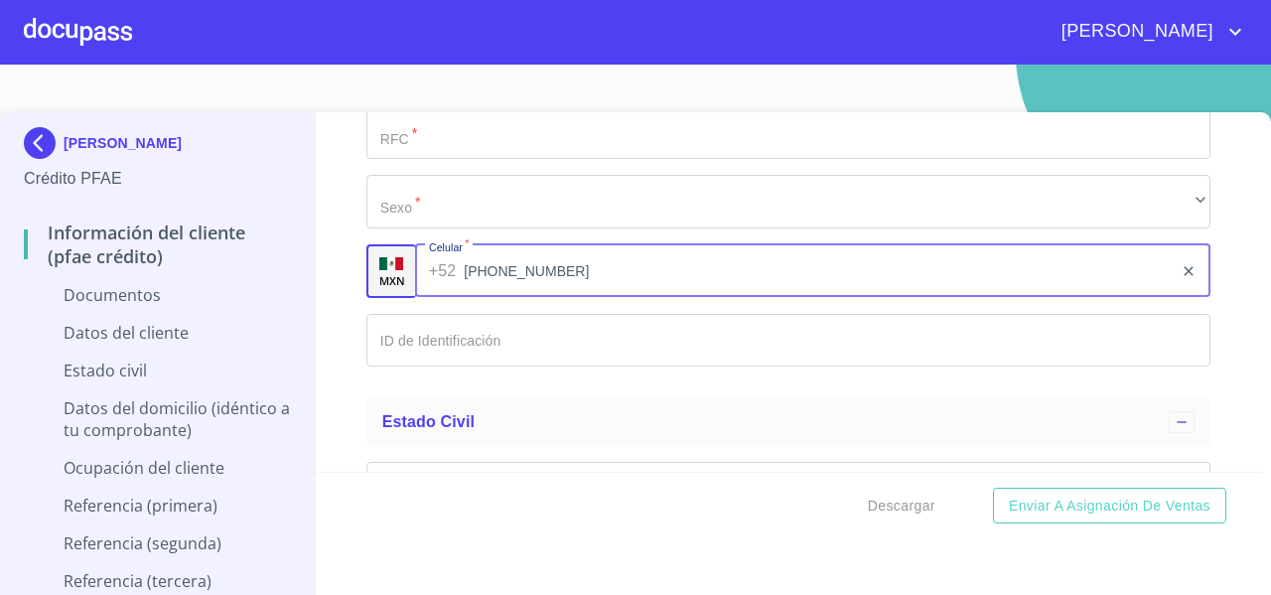
drag, startPoint x: 565, startPoint y: 272, endPoint x: 465, endPoint y: 275, distance: 100.4
click at [465, 275] on input "[PHONE_NUMBER]" at bounding box center [818, 271] width 709 height 54
click at [405, 351] on input "Documento de identificación   *" at bounding box center [789, 341] width 844 height 54
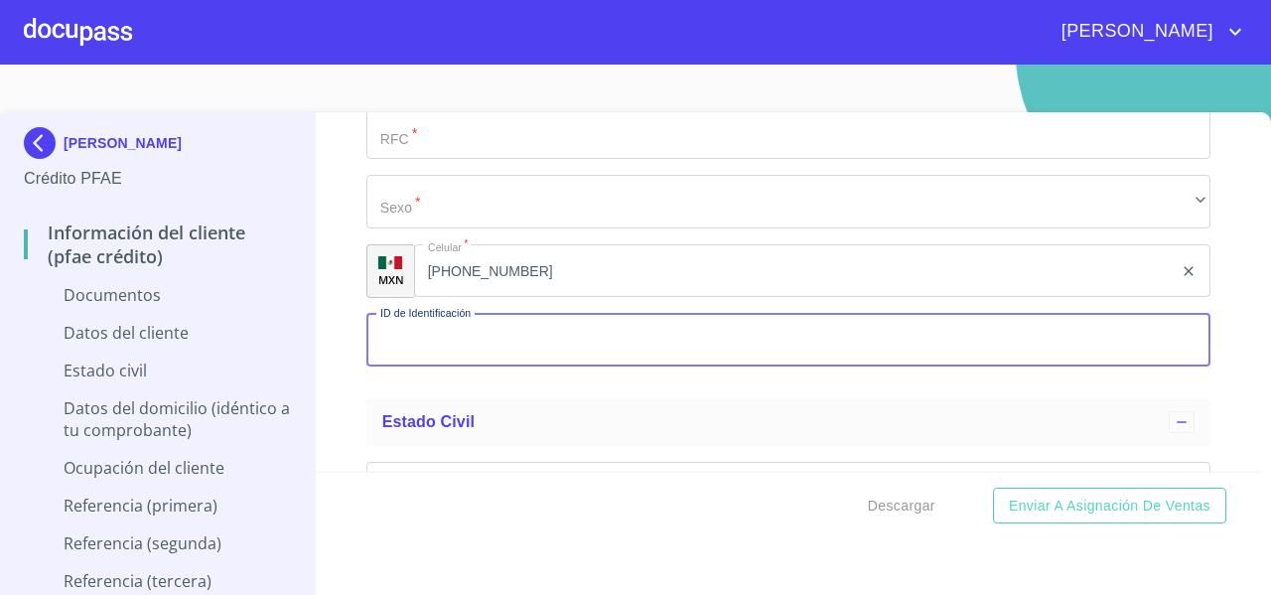
paste input "33)12229023"
click at [397, 341] on input "33)12229023" at bounding box center [766, 341] width 799 height 54
type input "3312229023"
drag, startPoint x: 485, startPoint y: 336, endPoint x: 375, endPoint y: 341, distance: 109.4
click at [375, 341] on input "3312229023" at bounding box center [766, 341] width 799 height 54
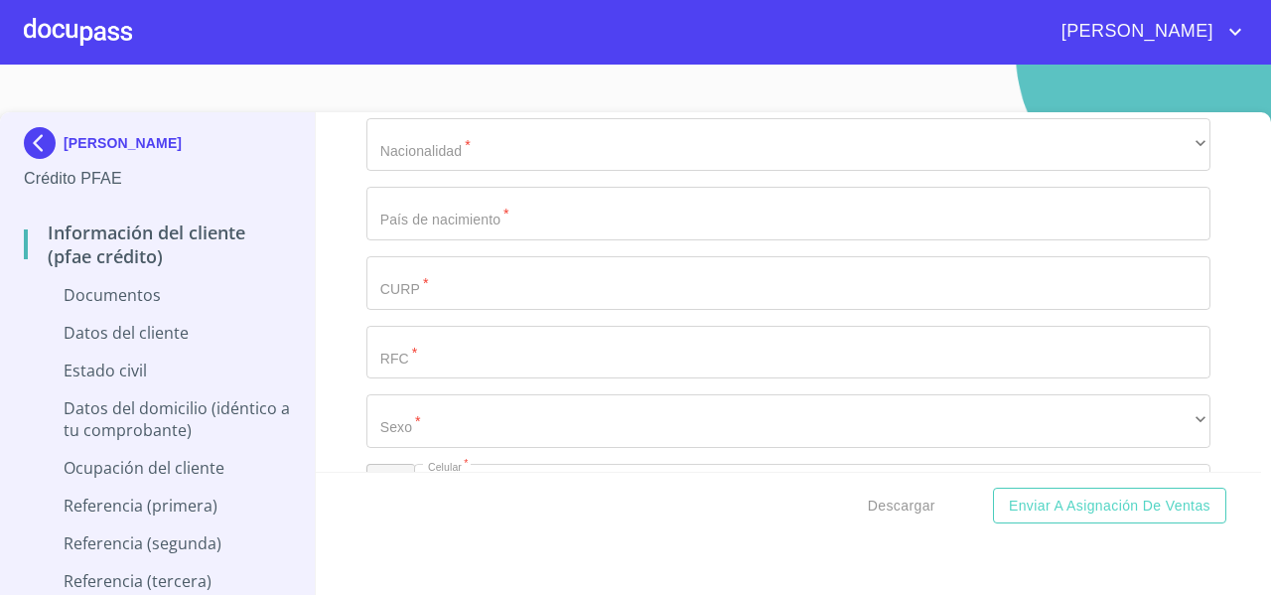
scroll to position [2816, 0]
drag, startPoint x: 137, startPoint y: 158, endPoint x: 67, endPoint y: 90, distance: 97.7
click at [67, 90] on section "ALEJANDRA LIZETH FLORES PEREZ Crédito PFAE Información del cliente (PFAE crédit…" at bounding box center [635, 330] width 1271 height 530
copy p "[PERSON_NAME] [PERSON_NAME]"
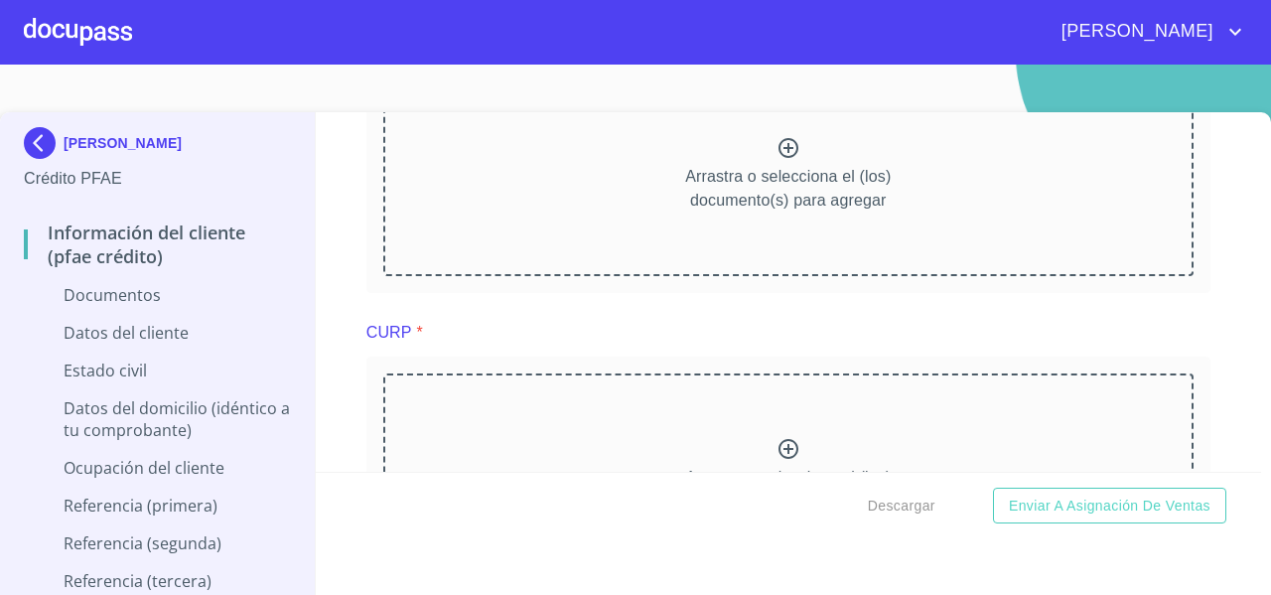
scroll to position [1610, 0]
click at [452, 443] on div "Arrastra o selecciona el (los) documento(s) para agregar" at bounding box center [788, 475] width 811 height 203
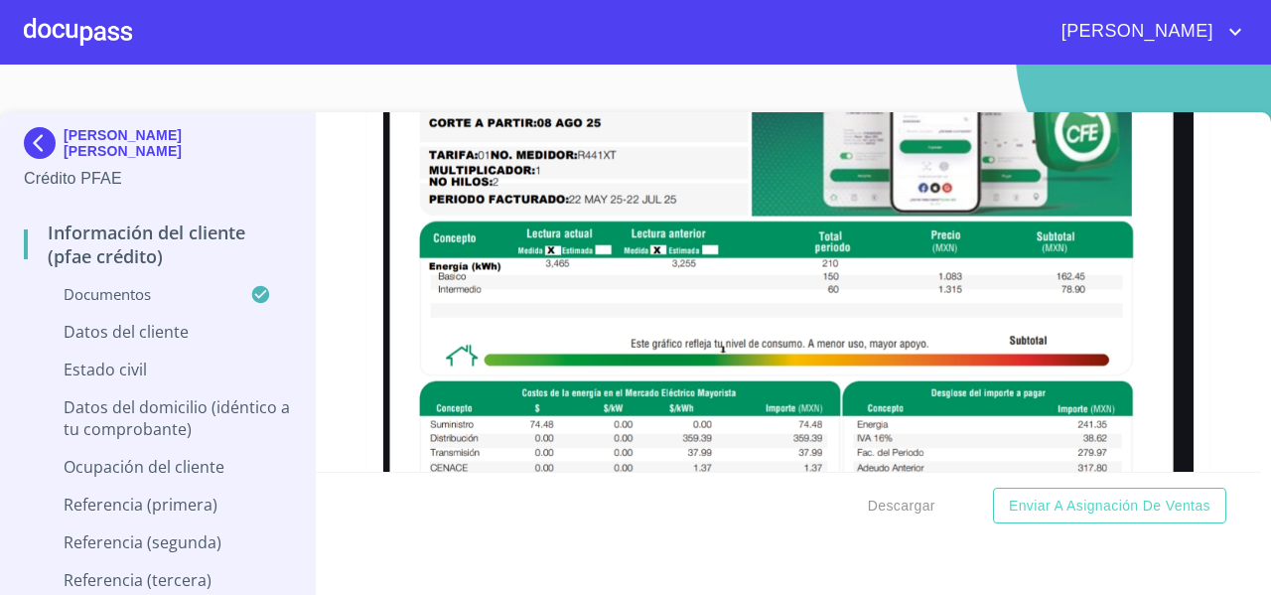
scroll to position [935, 0]
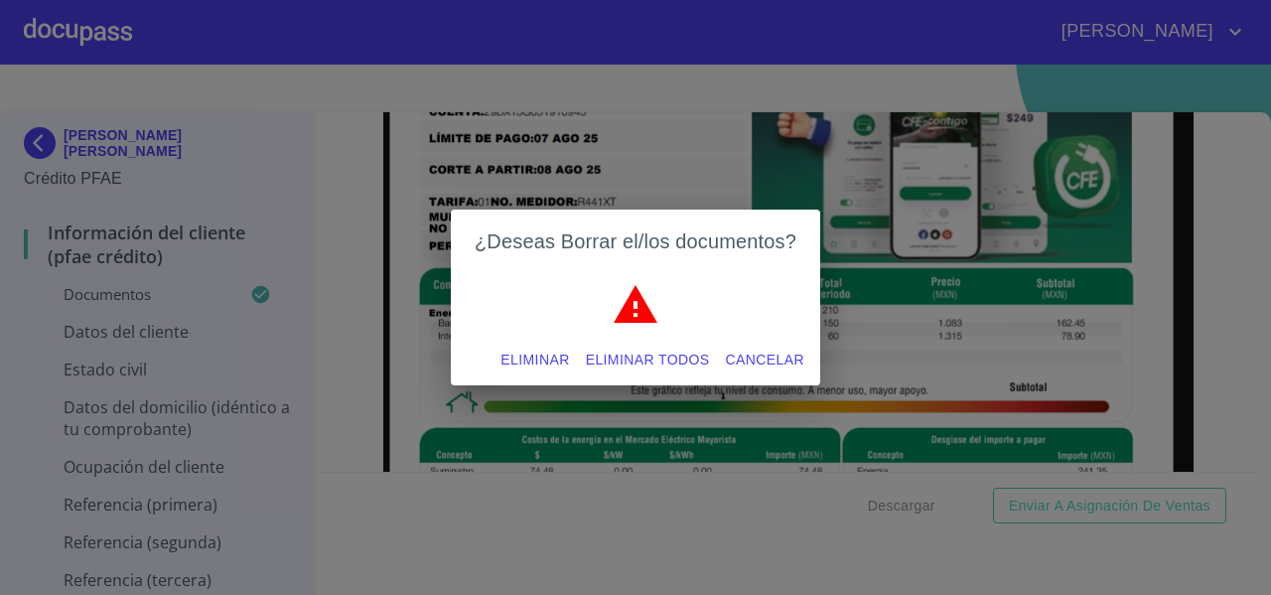
click at [625, 348] on span "Eliminar todos" at bounding box center [648, 360] width 124 height 25
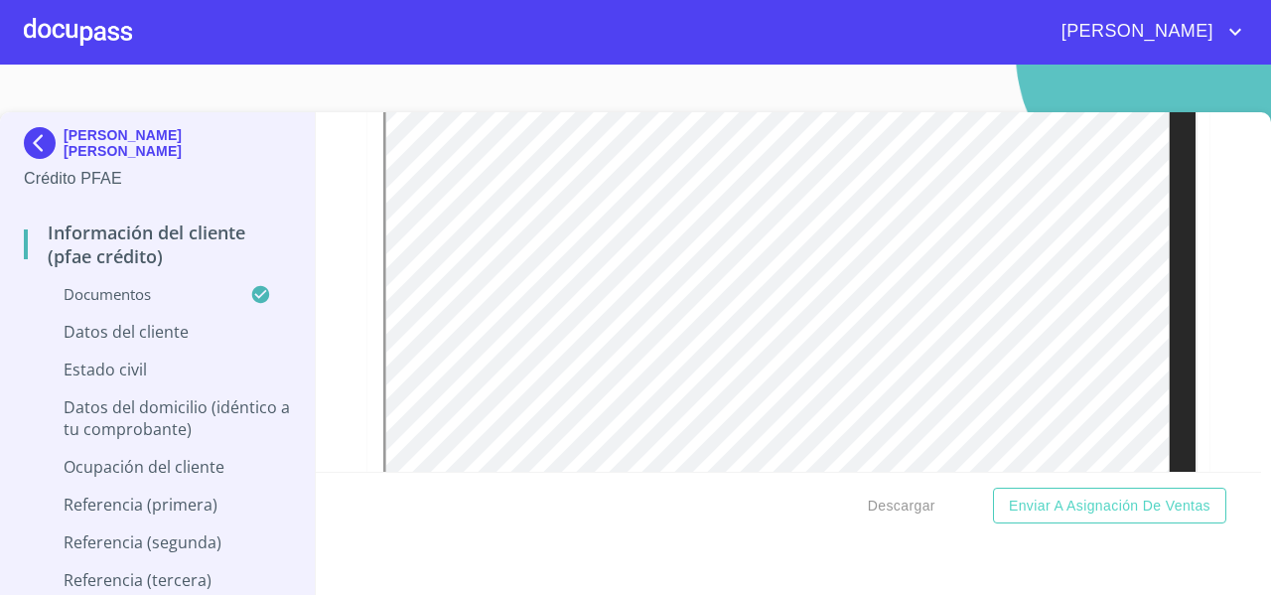
scroll to position [2474, 0]
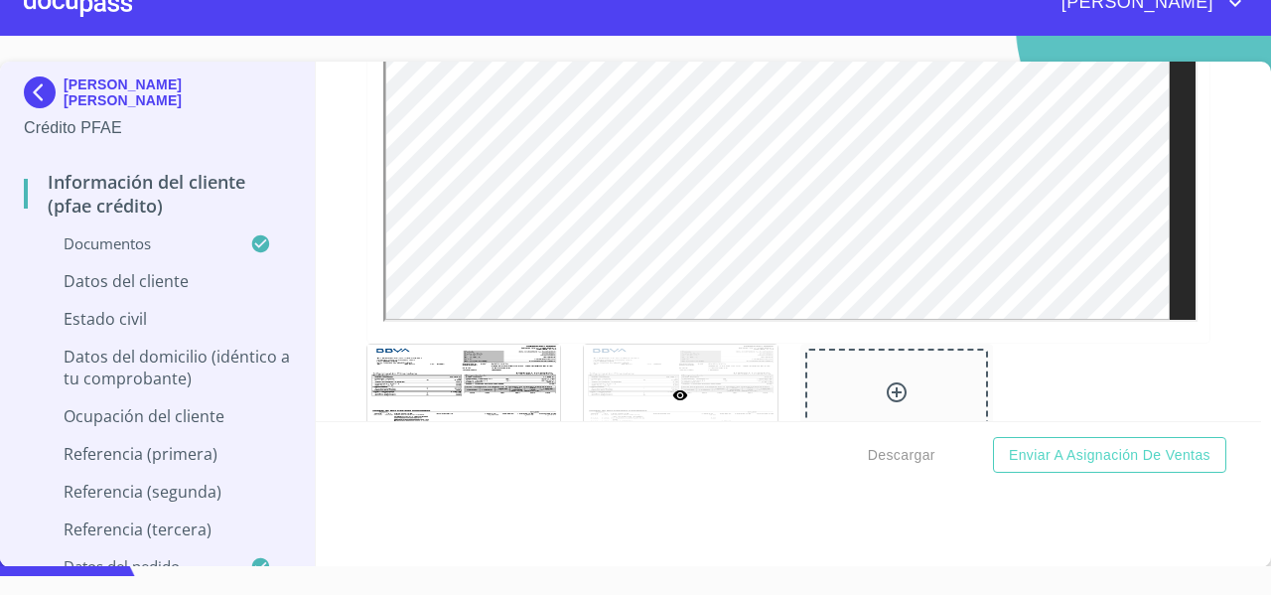
scroll to position [1830, 0]
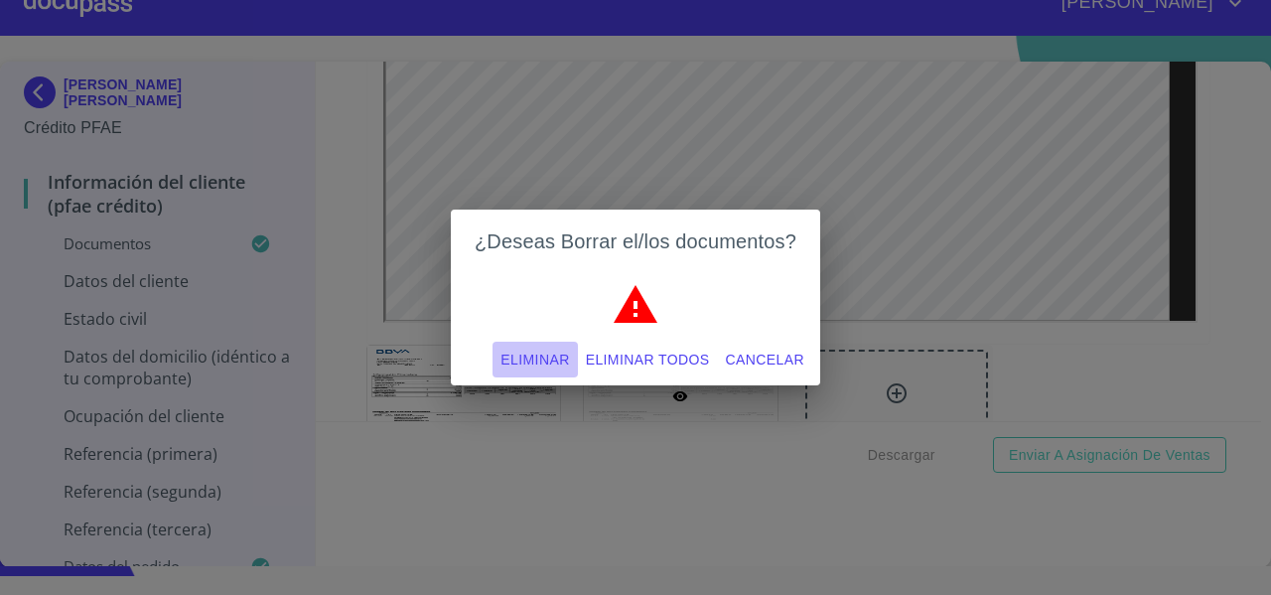
click at [540, 359] on span "Eliminar" at bounding box center [535, 360] width 69 height 25
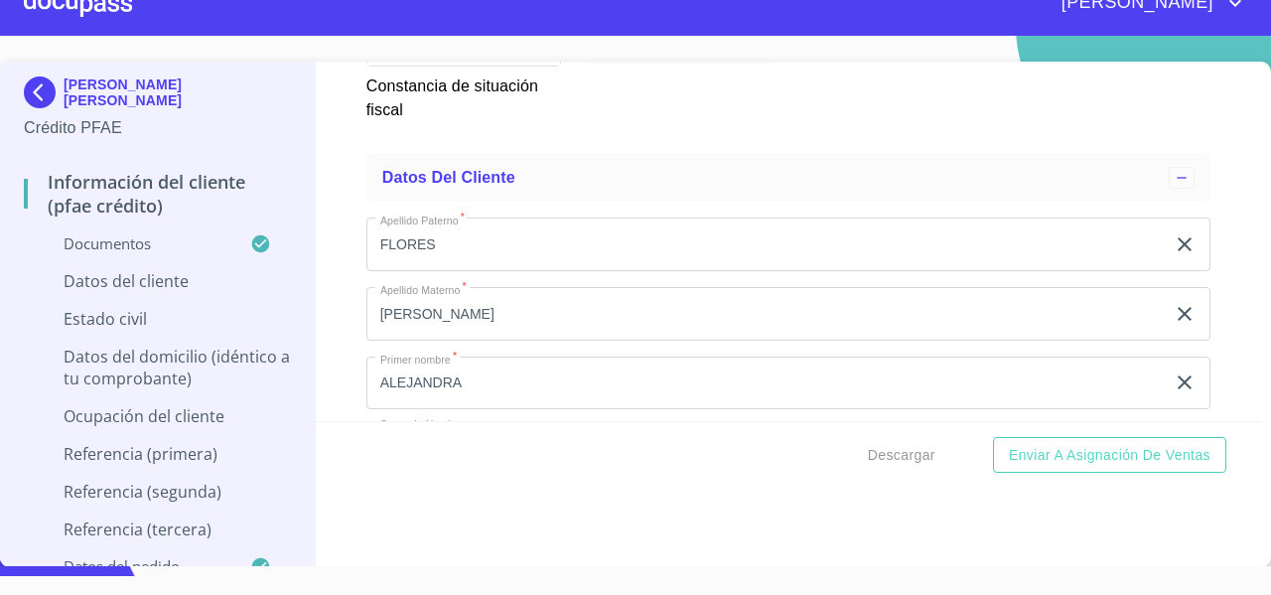
scroll to position [5582, 0]
click at [1184, 152] on div "Información del cliente (PFAE crédito) Documentos Documento de identificación  …" at bounding box center [789, 242] width 947 height 360
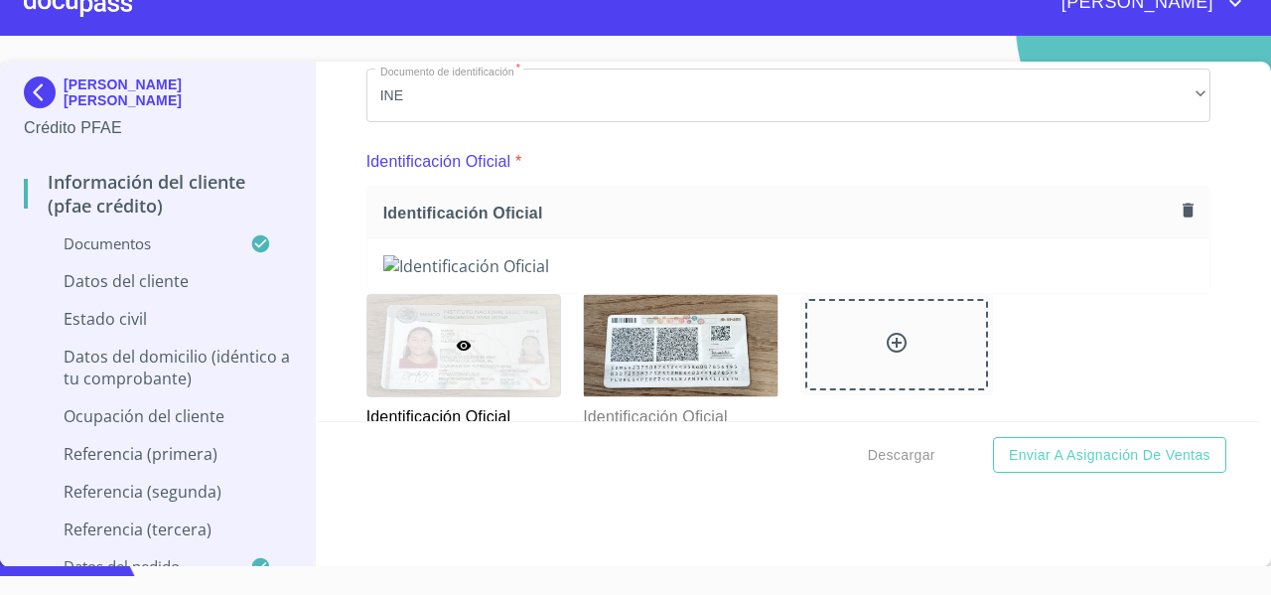
scroll to position [160, 0]
click at [1175, 204] on button "button" at bounding box center [1188, 211] width 27 height 27
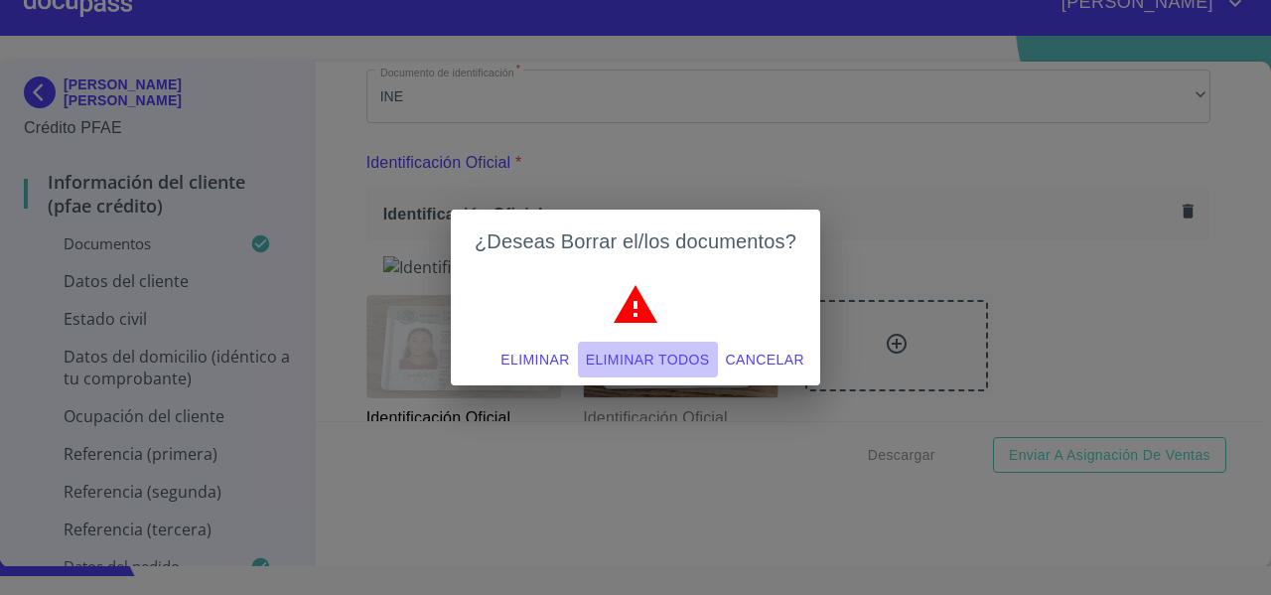
click at [679, 355] on span "Eliminar todos" at bounding box center [648, 360] width 124 height 25
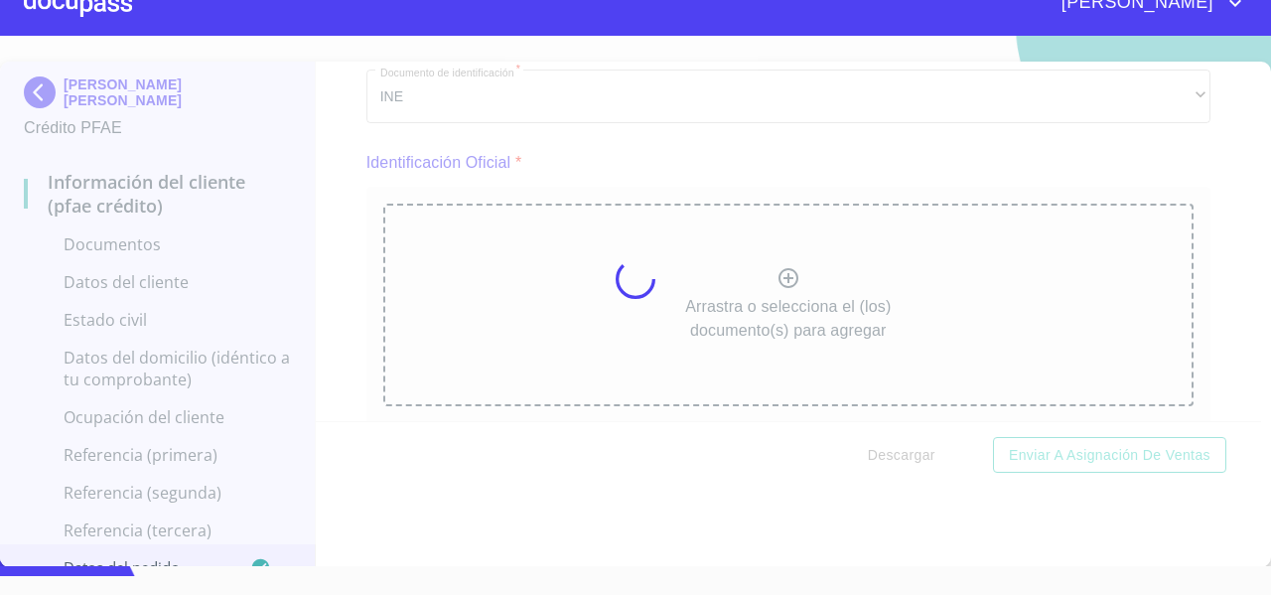
click at [608, 283] on div at bounding box center [635, 279] width 1271 height 530
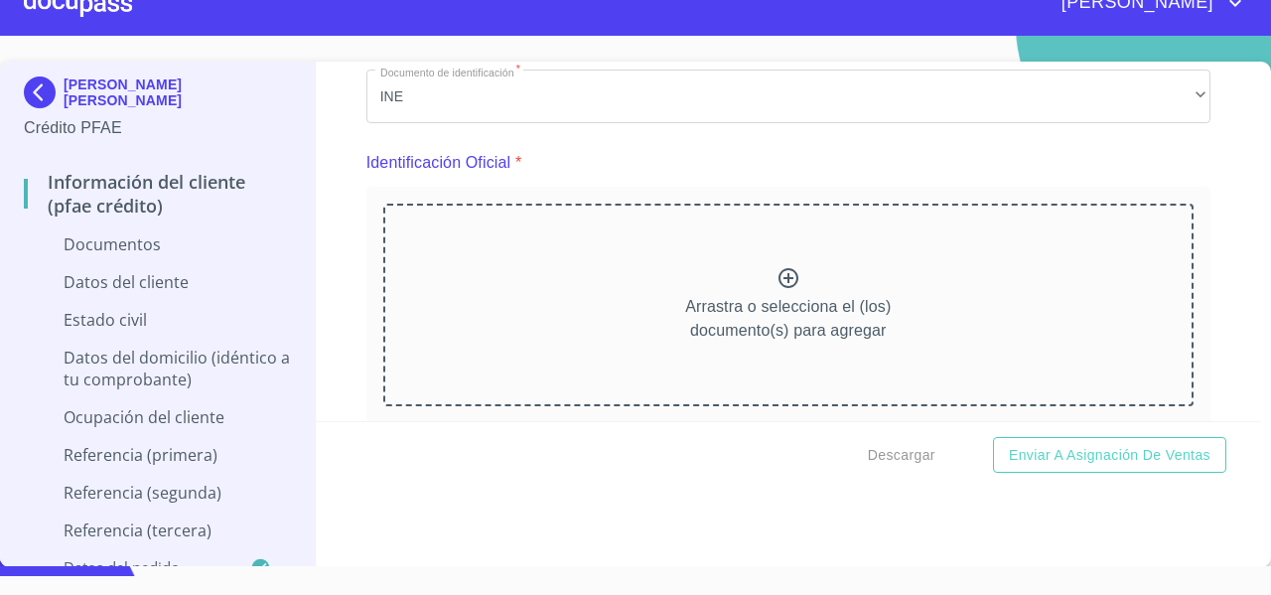
click at [590, 279] on div "Arrastra o selecciona el (los) documento(s) para agregar" at bounding box center [788, 305] width 811 height 203
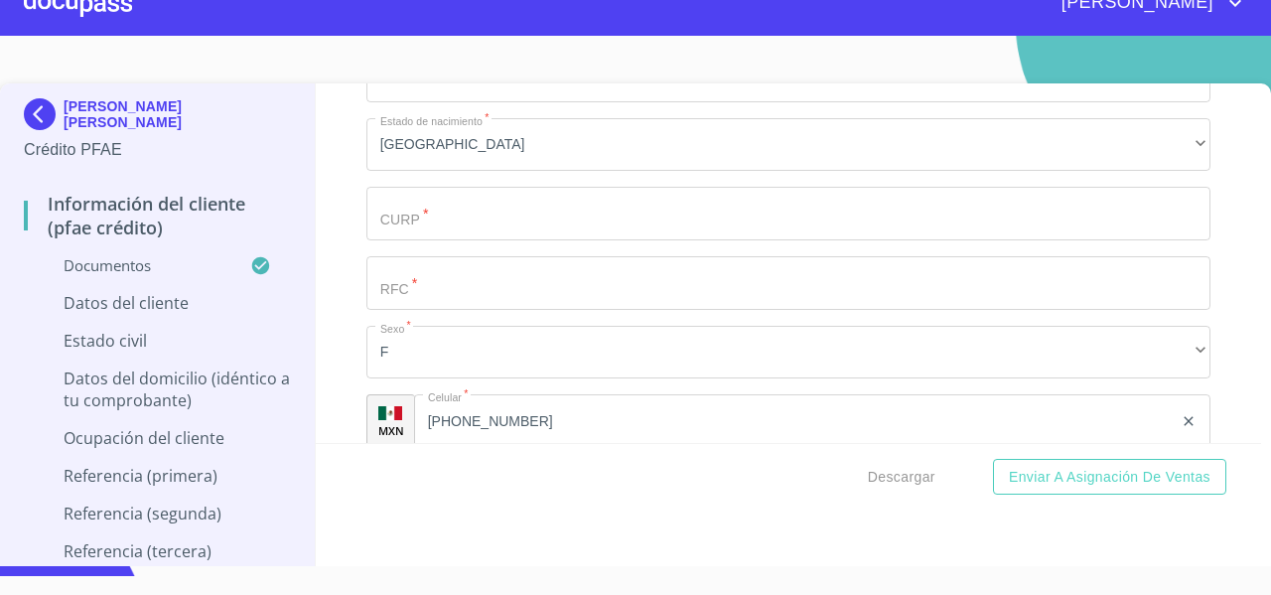
scroll to position [6819, 0]
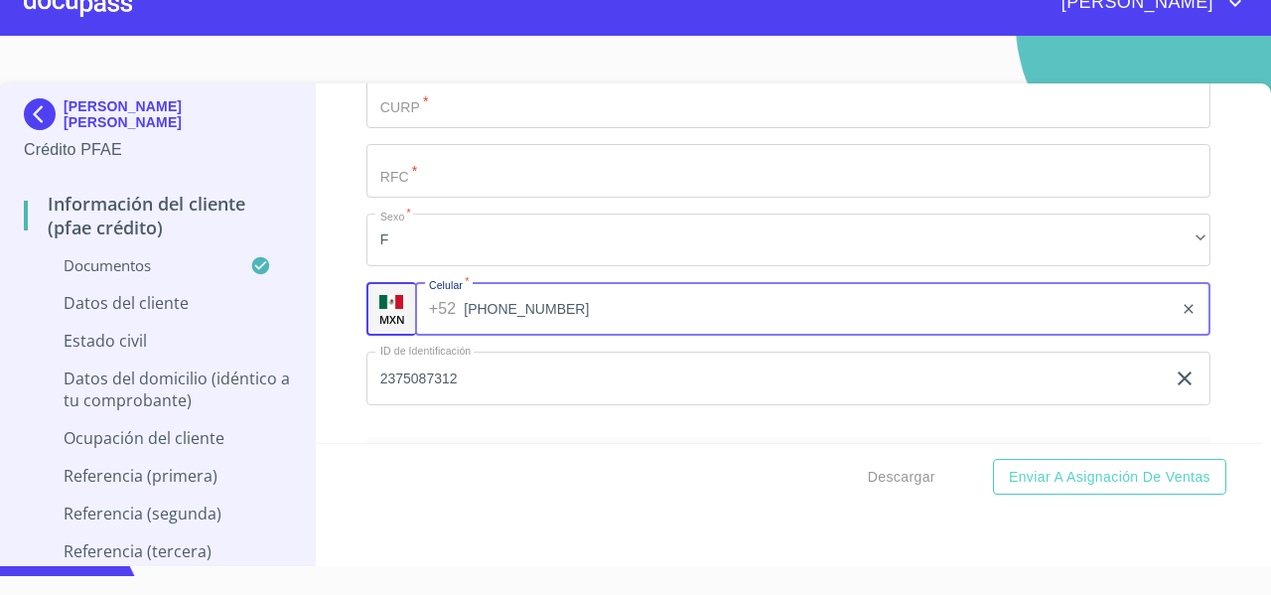
click at [530, 333] on input "[PHONE_NUMBER]" at bounding box center [818, 309] width 709 height 54
drag, startPoint x: 570, startPoint y: 321, endPoint x: 465, endPoint y: 335, distance: 106.2
click at [465, 335] on input "[PHONE_NUMBER]" at bounding box center [818, 309] width 709 height 54
click at [46, 20] on div at bounding box center [78, 3] width 108 height 64
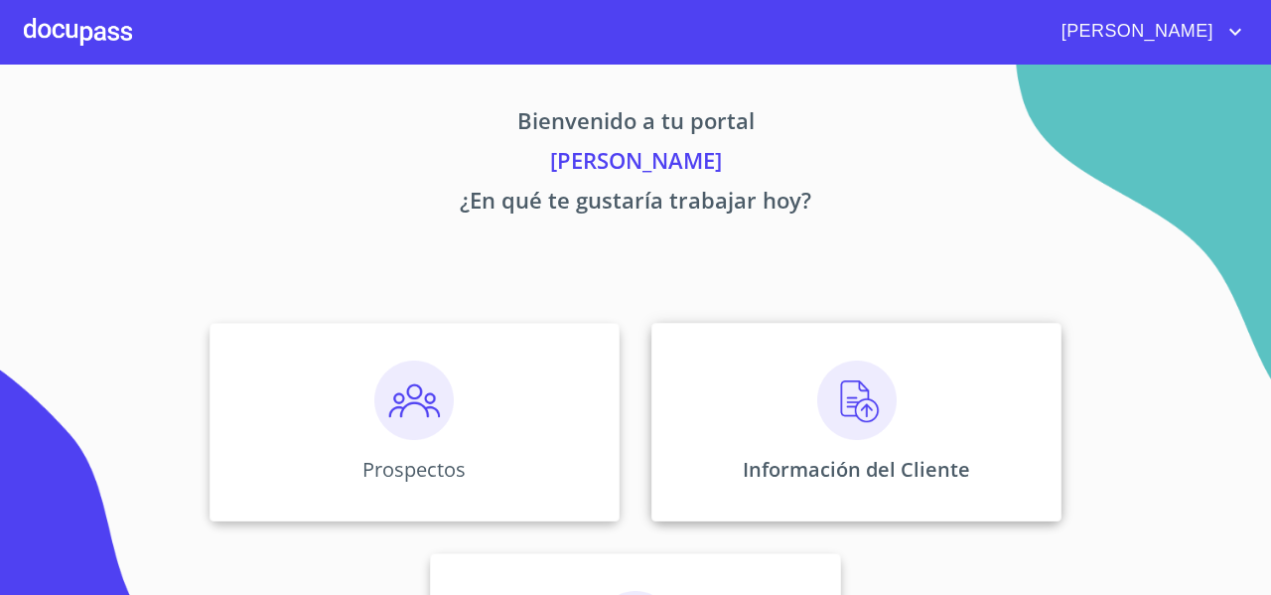
click at [725, 413] on div "Información del Cliente" at bounding box center [857, 422] width 410 height 199
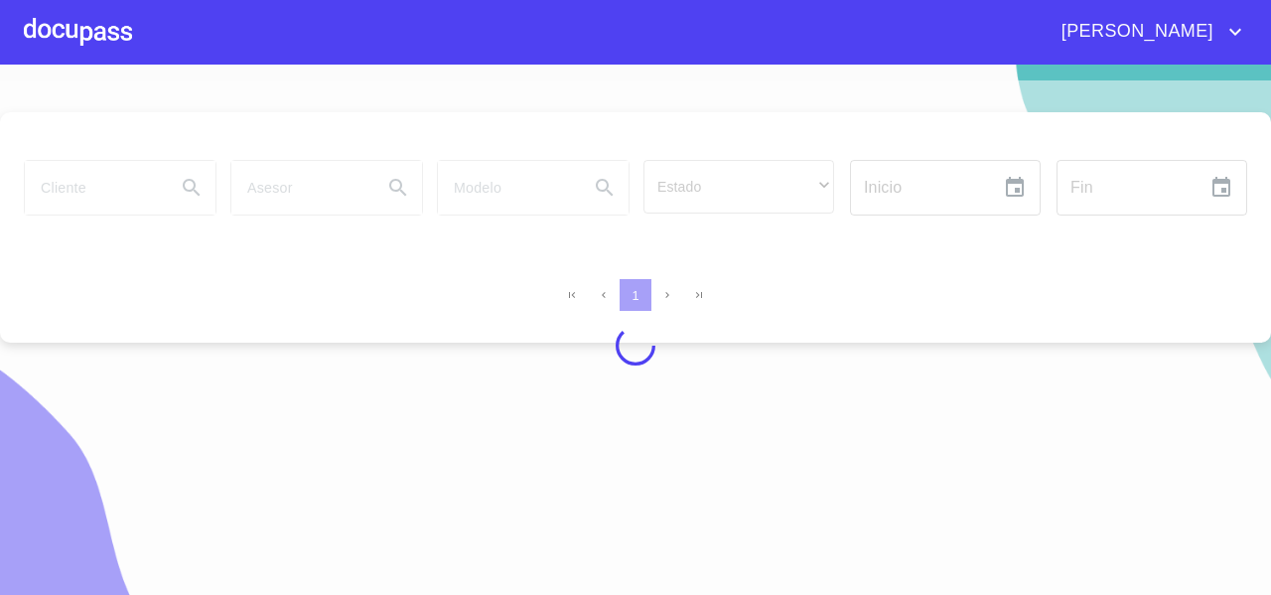
click at [40, 208] on div at bounding box center [635, 345] width 1271 height 530
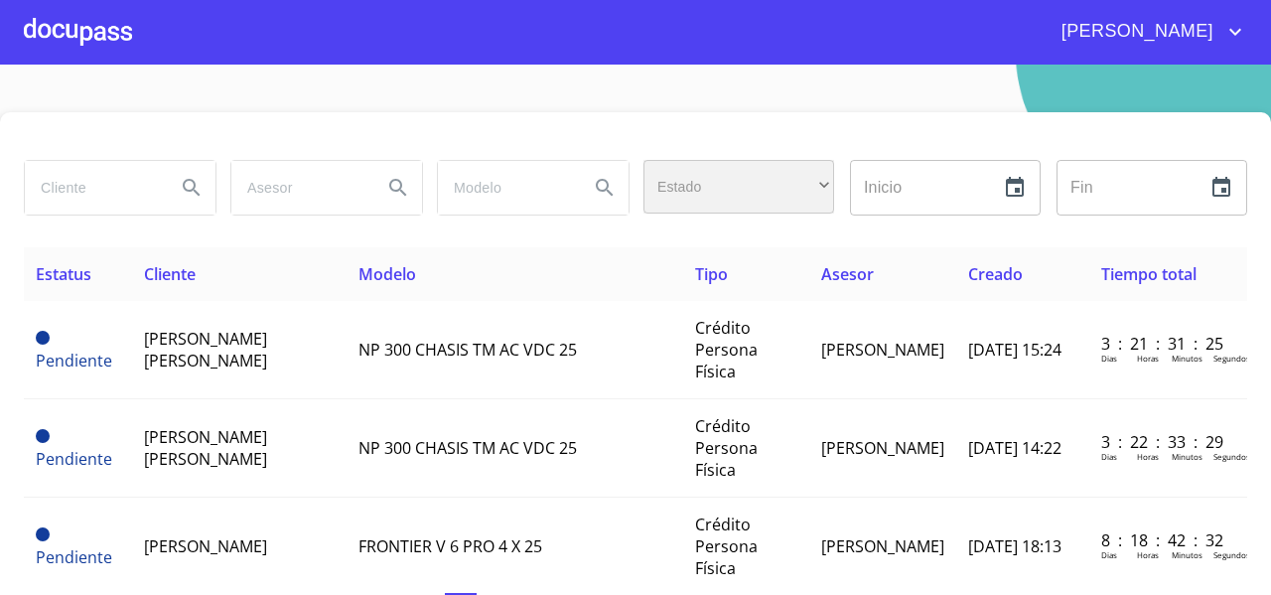
click at [712, 190] on div "​" at bounding box center [739, 187] width 191 height 54
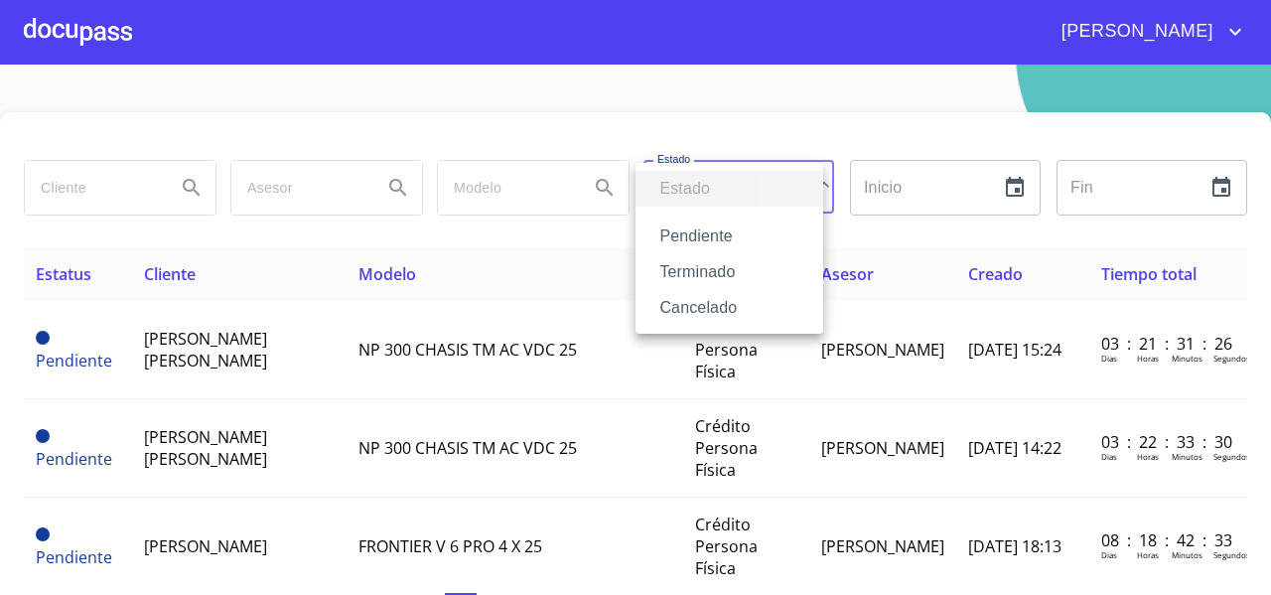
click at [693, 266] on li "Terminado" at bounding box center [730, 272] width 188 height 36
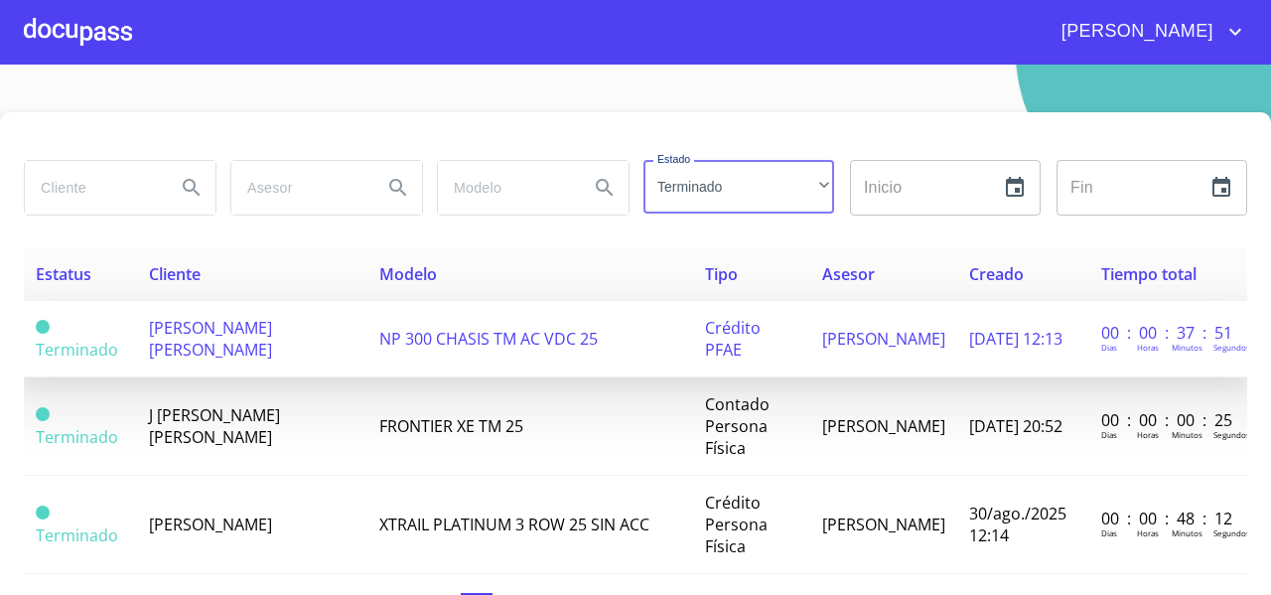
click at [206, 334] on span "[PERSON_NAME] [PERSON_NAME]" at bounding box center [210, 339] width 123 height 44
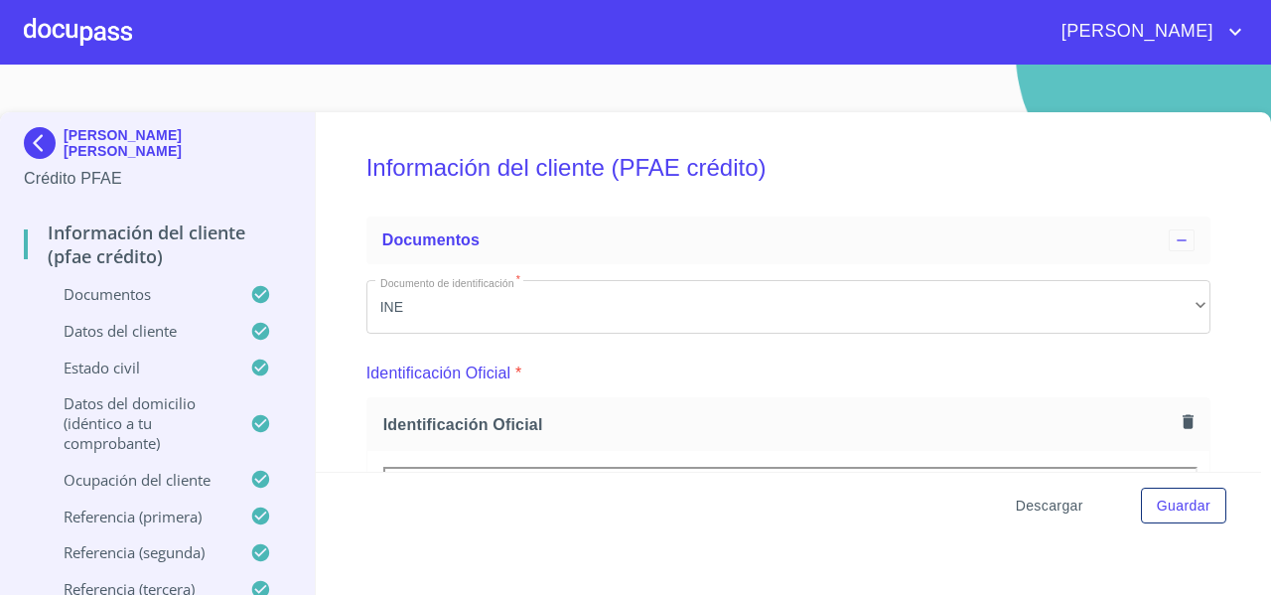
click at [1023, 515] on span "Descargar" at bounding box center [1050, 506] width 68 height 25
click at [1018, 504] on span "Descargar" at bounding box center [1050, 506] width 68 height 25
